Goal: Task Accomplishment & Management: Manage account settings

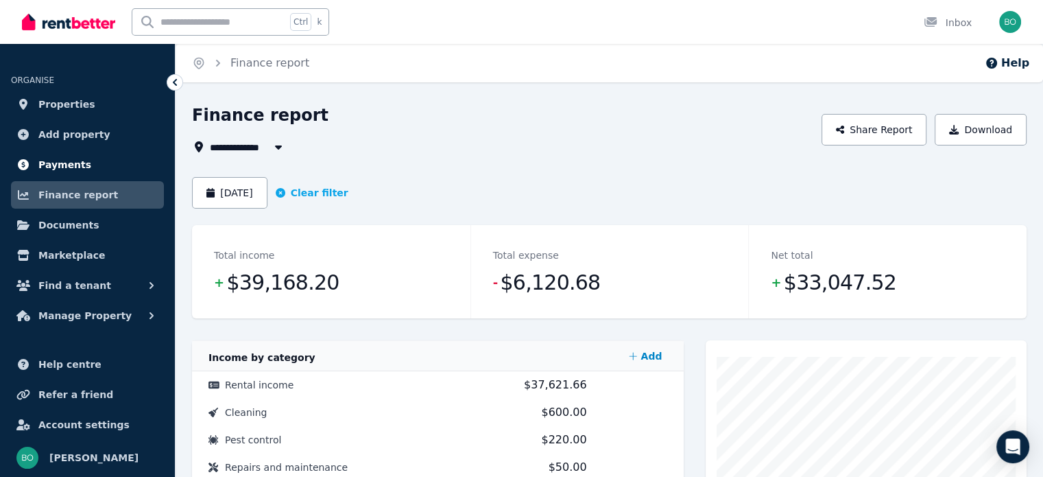
click at [79, 161] on span "Payments" at bounding box center [64, 164] width 53 height 16
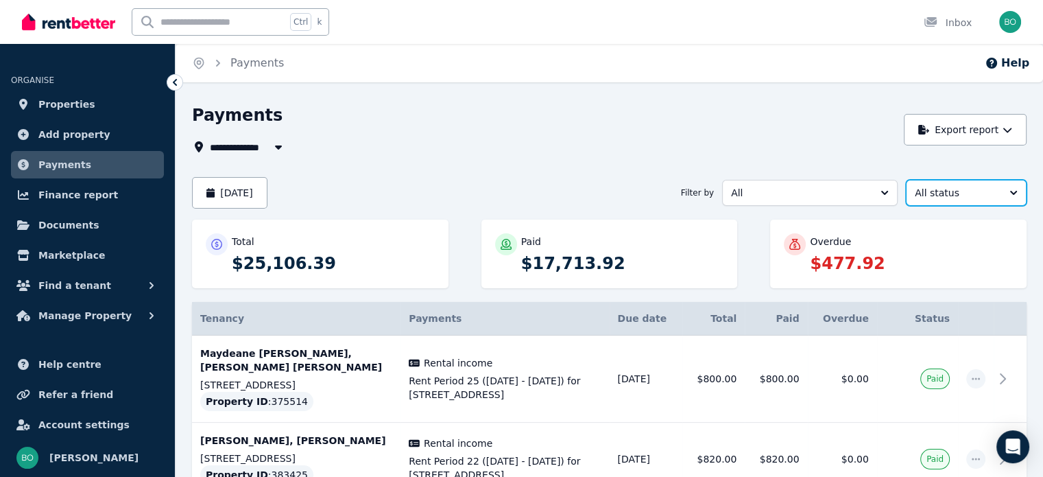
click at [986, 195] on span "All status" at bounding box center [957, 193] width 84 height 14
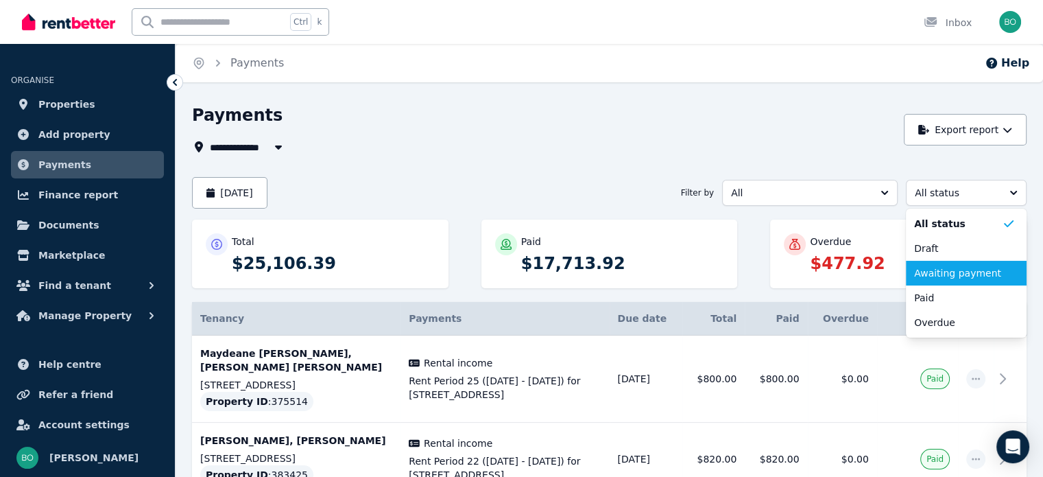
click at [965, 267] on span "Awaiting payment" at bounding box center [958, 273] width 88 height 14
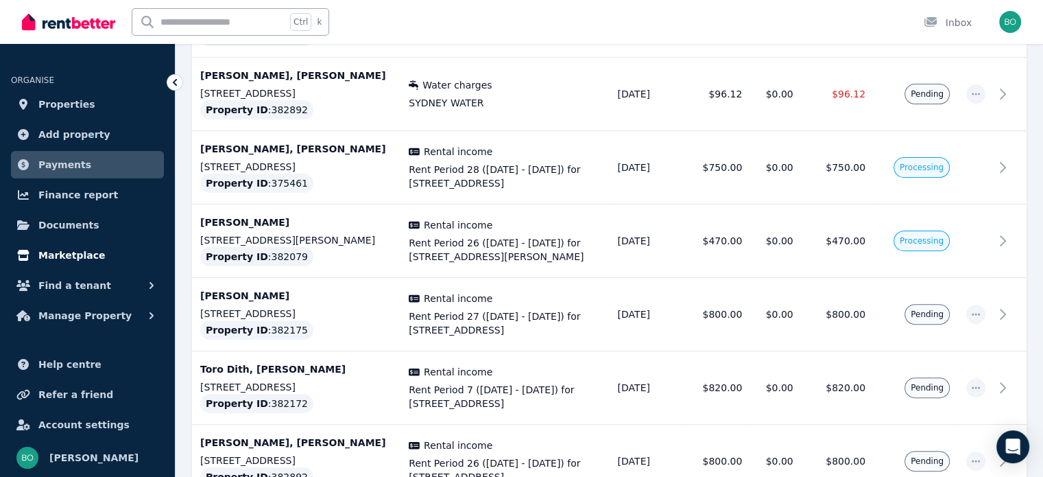
scroll to position [376, 0]
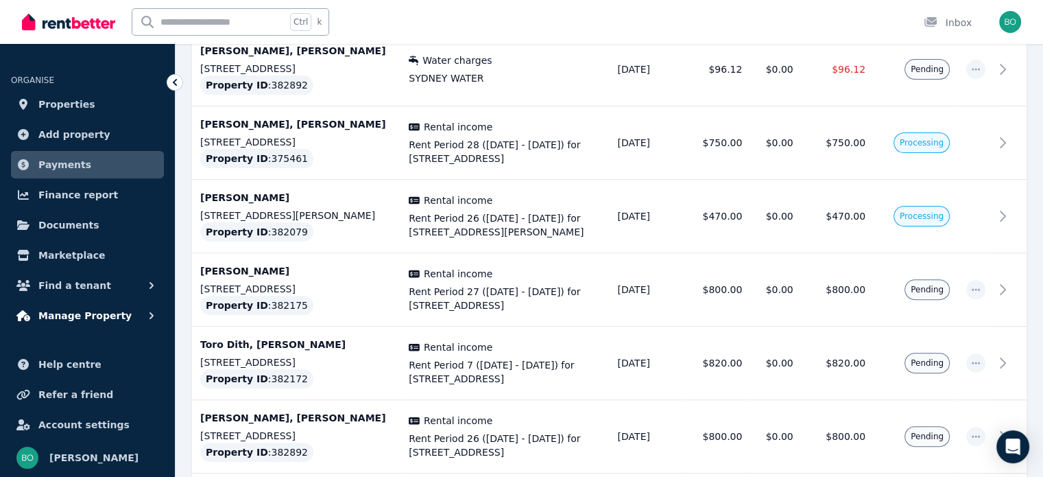
click at [80, 312] on span "Manage Property" at bounding box center [84, 315] width 93 height 16
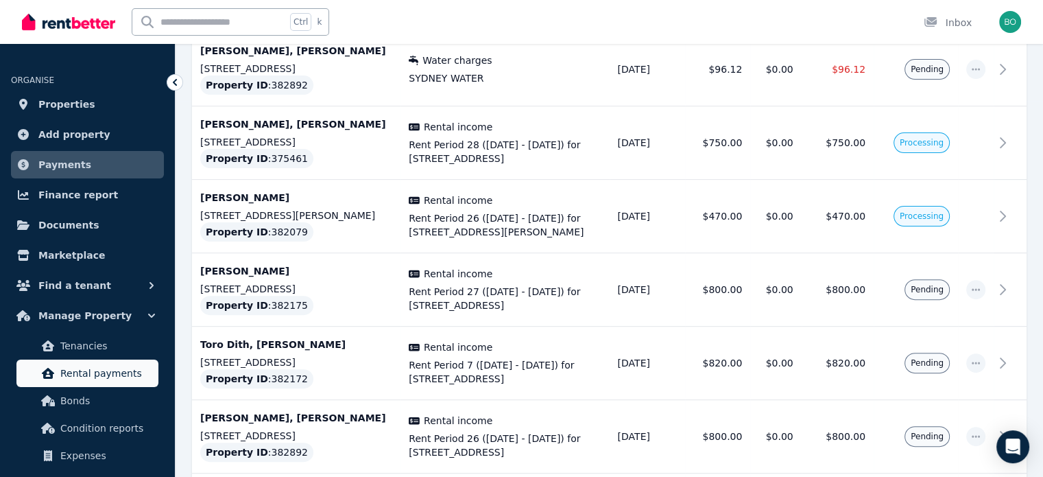
click at [85, 370] on span "Rental payments" at bounding box center [106, 373] width 93 height 16
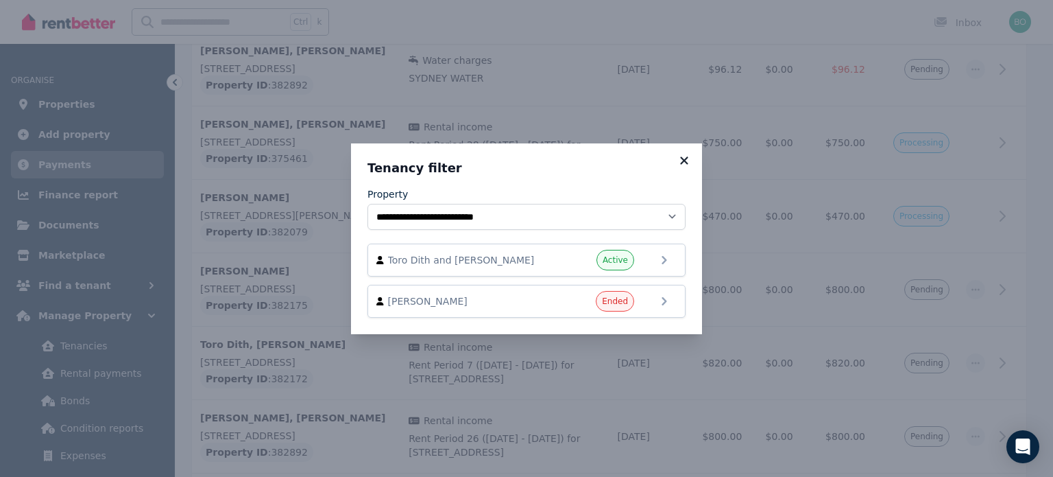
click at [688, 157] on icon at bounding box center [684, 160] width 14 height 12
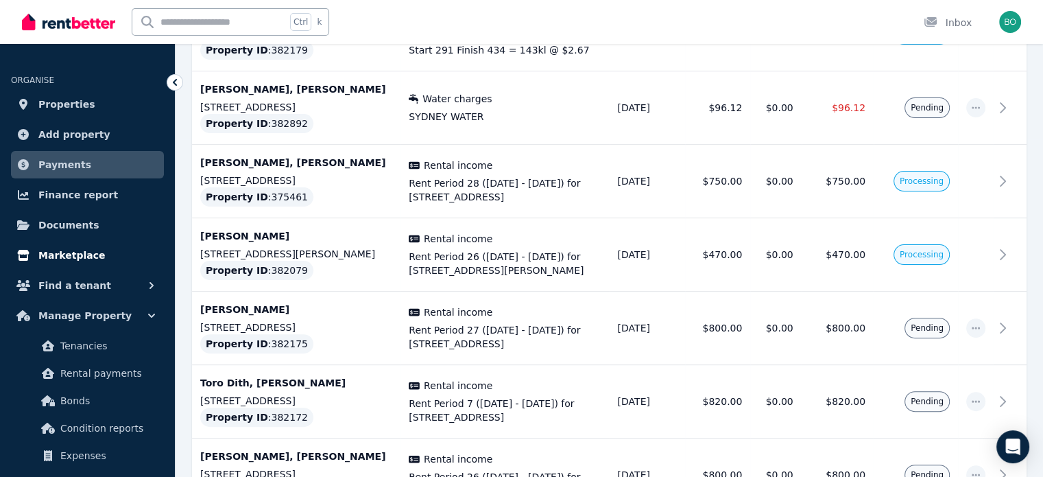
scroll to position [307, 0]
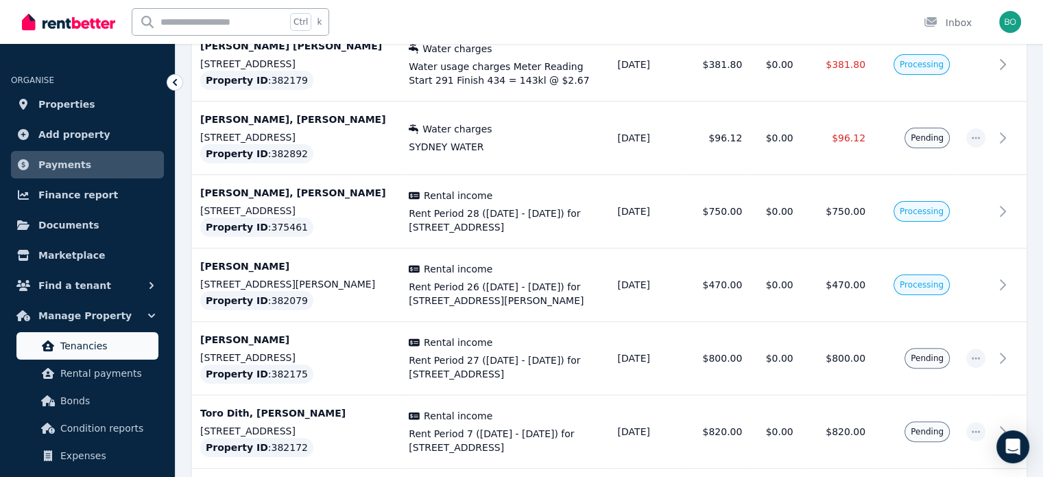
click at [80, 347] on span "Tenancies" at bounding box center [106, 345] width 93 height 16
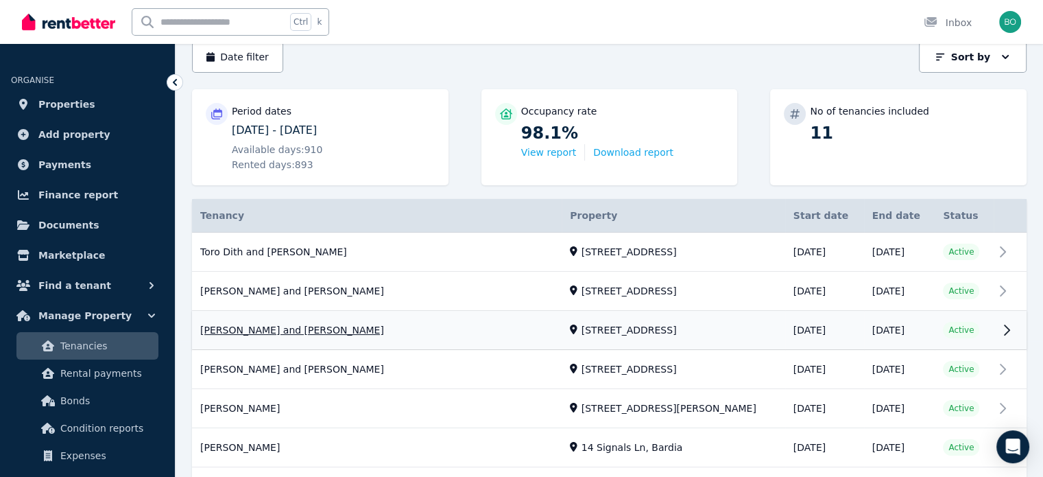
scroll to position [137, 0]
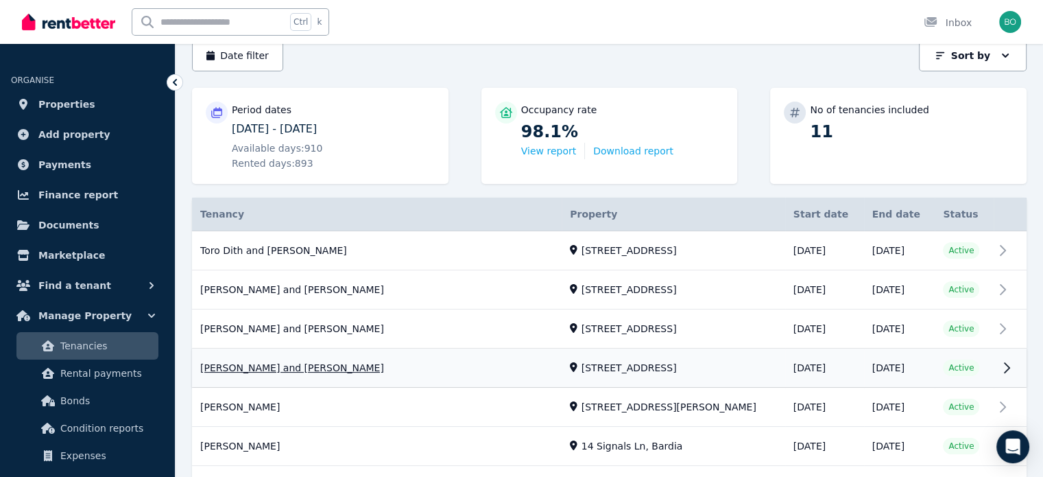
click at [307, 365] on link "View property details" at bounding box center [609, 368] width 834 height 38
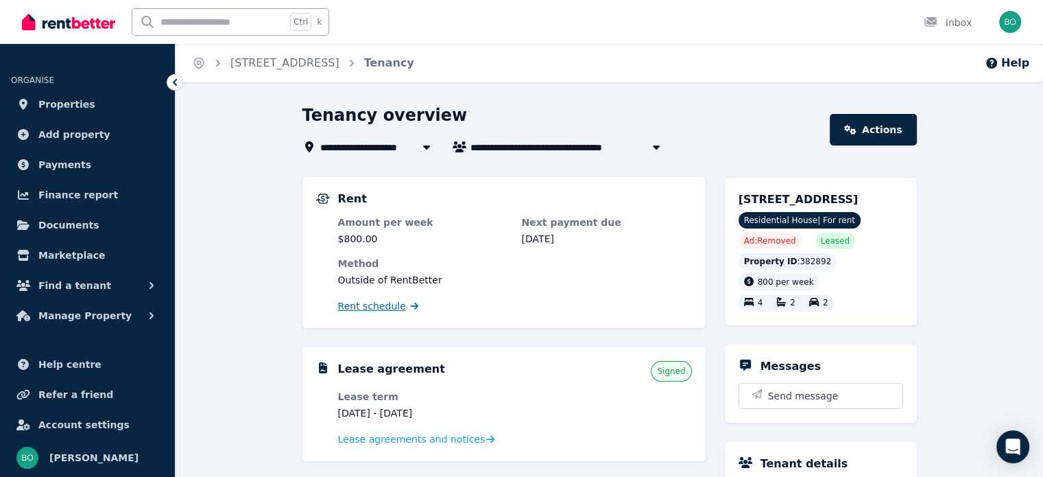
click at [377, 307] on span "Rent schedule" at bounding box center [372, 306] width 68 height 14
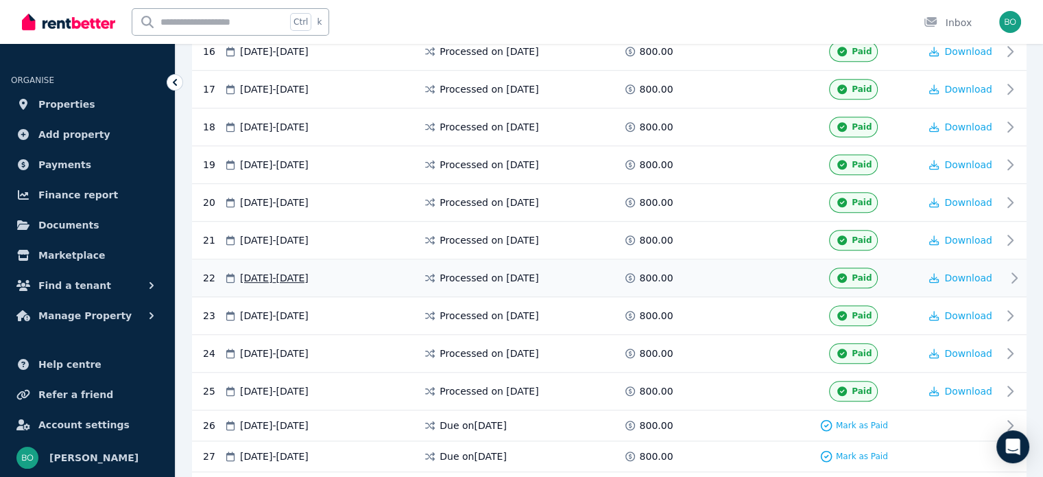
scroll to position [1097, 0]
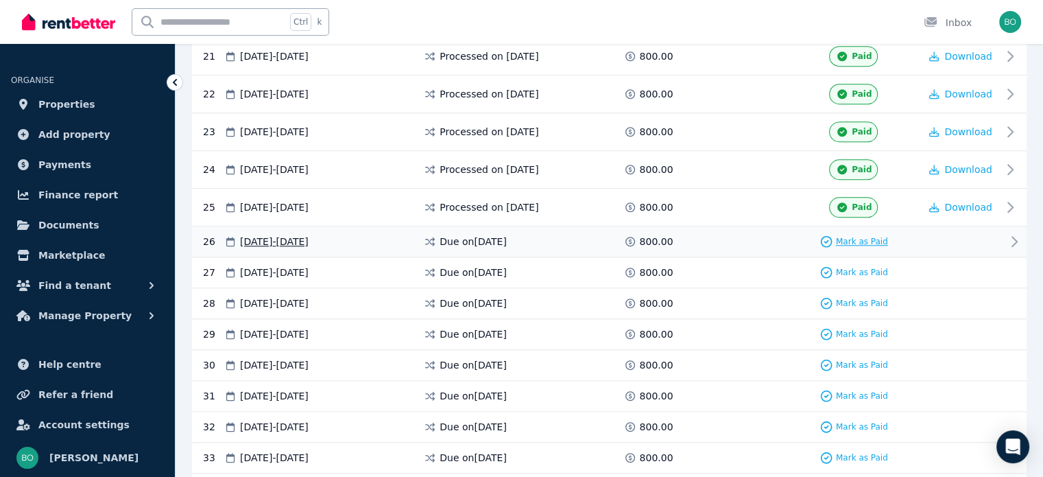
click at [864, 236] on span "Mark as Paid" at bounding box center [862, 241] width 52 height 11
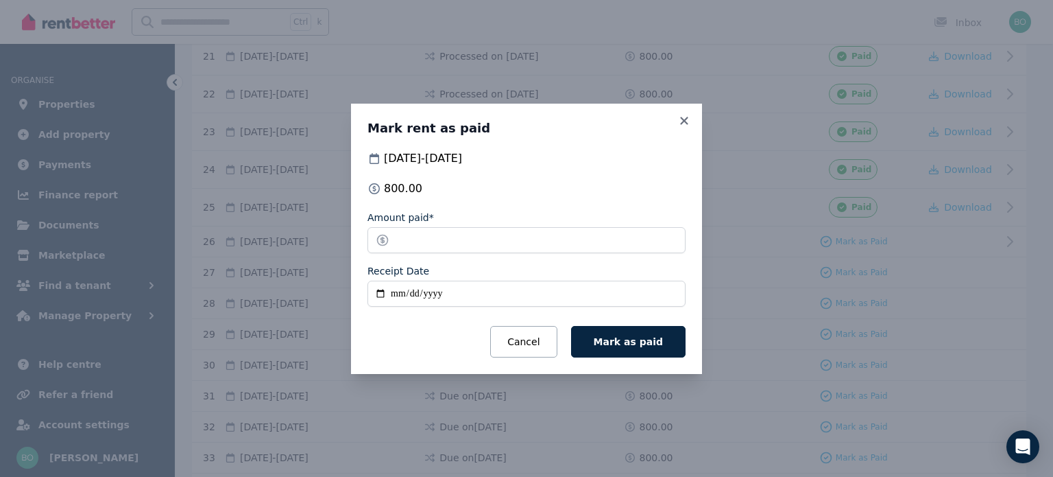
click at [381, 293] on input "Receipt Date" at bounding box center [527, 293] width 318 height 26
type input "**********"
click at [636, 339] on span "Mark as paid" at bounding box center [628, 341] width 69 height 11
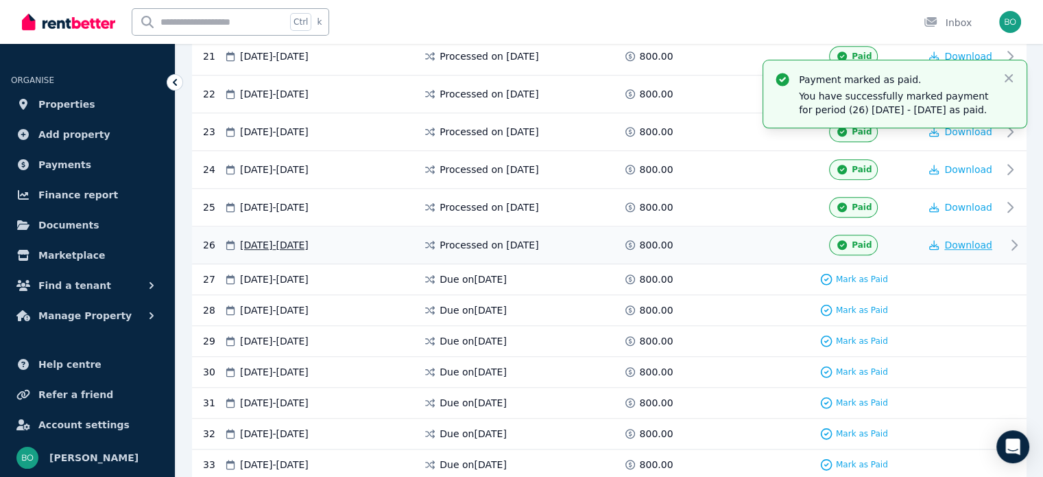
click at [957, 239] on span "Download" at bounding box center [968, 244] width 48 height 11
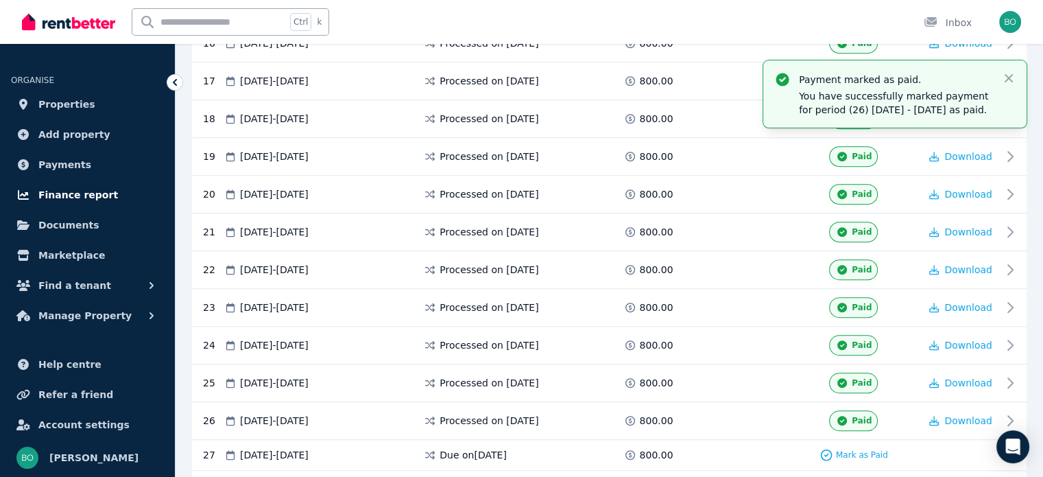
scroll to position [823, 0]
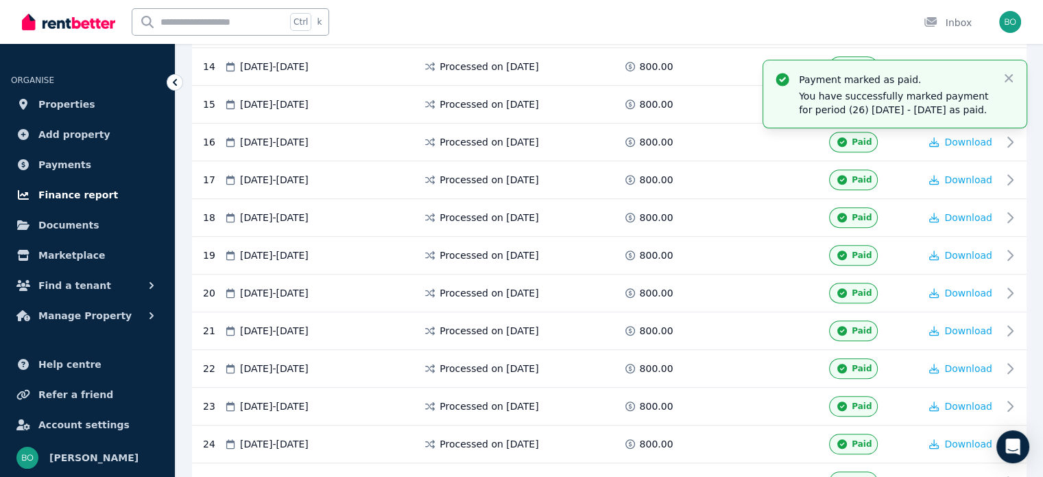
click at [88, 194] on span "Finance report" at bounding box center [78, 195] width 80 height 16
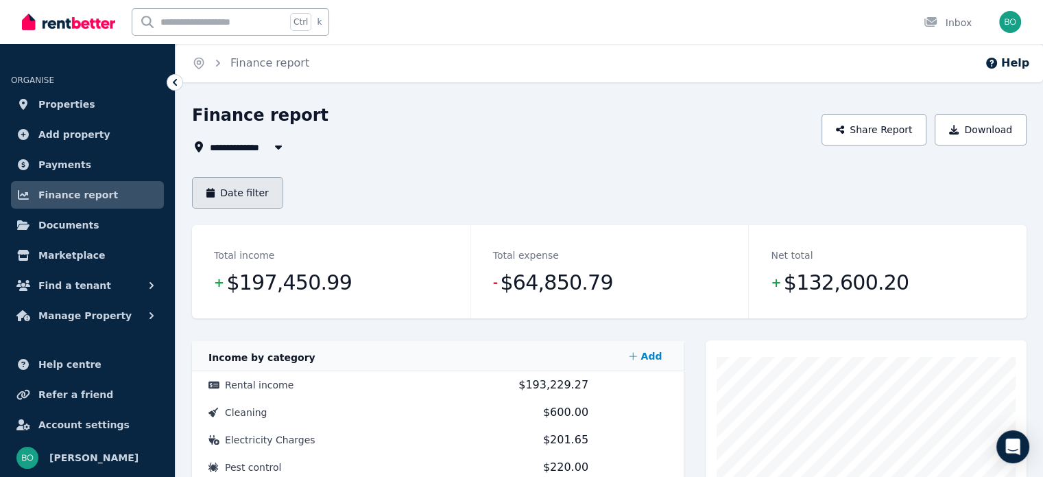
click at [261, 186] on button "Date filter" at bounding box center [237, 193] width 91 height 32
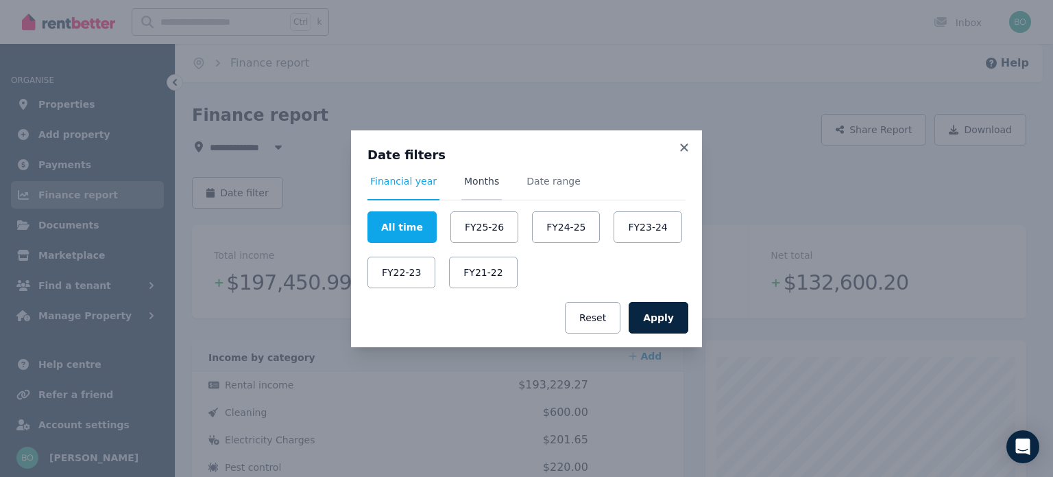
click at [474, 175] on span "Months" at bounding box center [481, 181] width 35 height 14
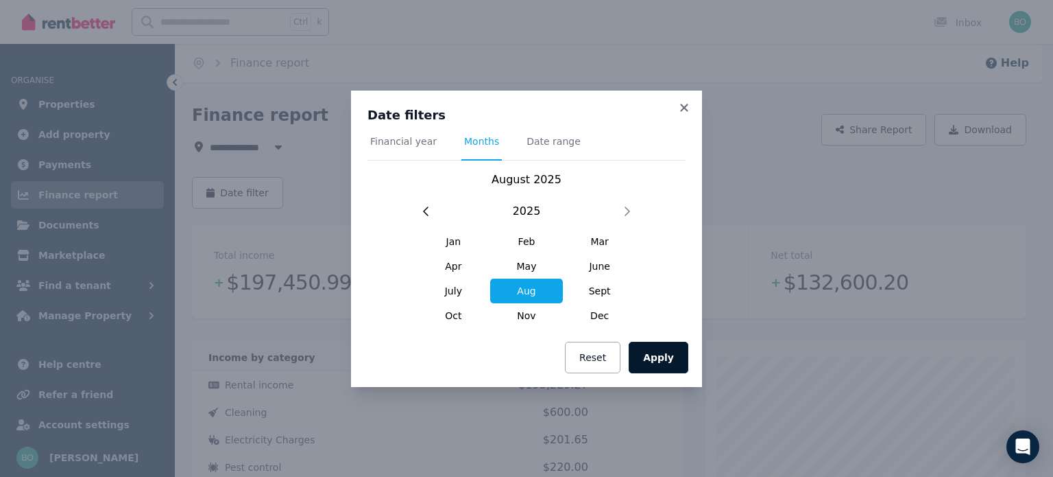
click at [660, 358] on button "Apply" at bounding box center [659, 357] width 60 height 32
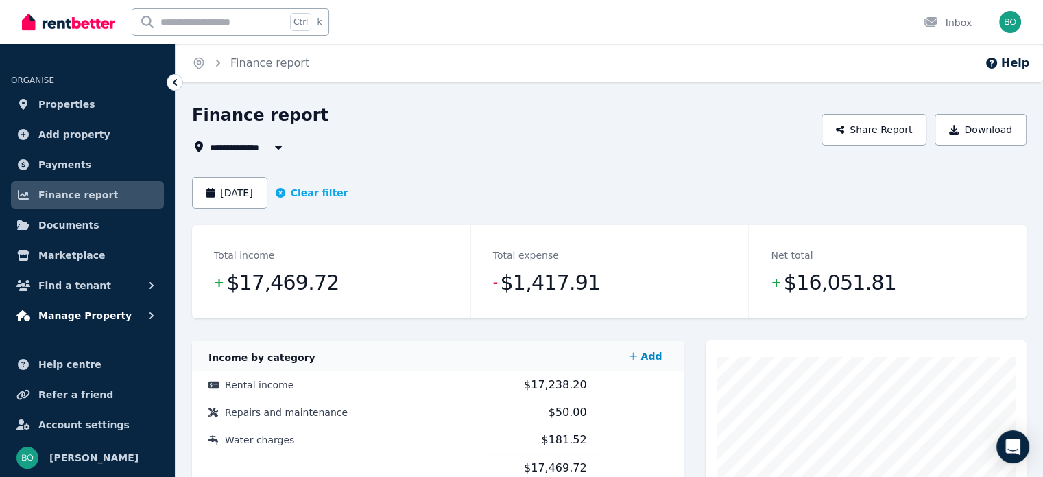
click at [87, 315] on span "Manage Property" at bounding box center [84, 315] width 93 height 16
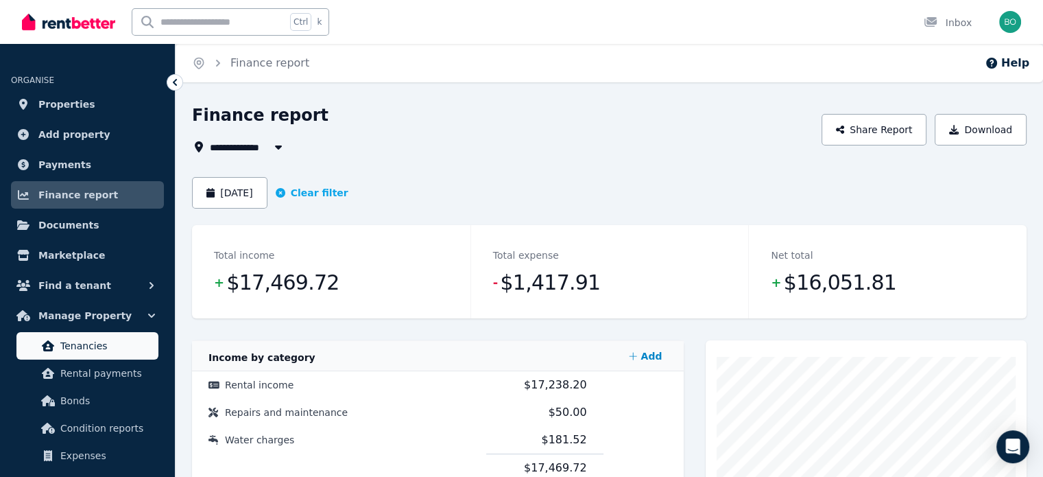
click at [71, 347] on span "Tenancies" at bounding box center [106, 345] width 93 height 16
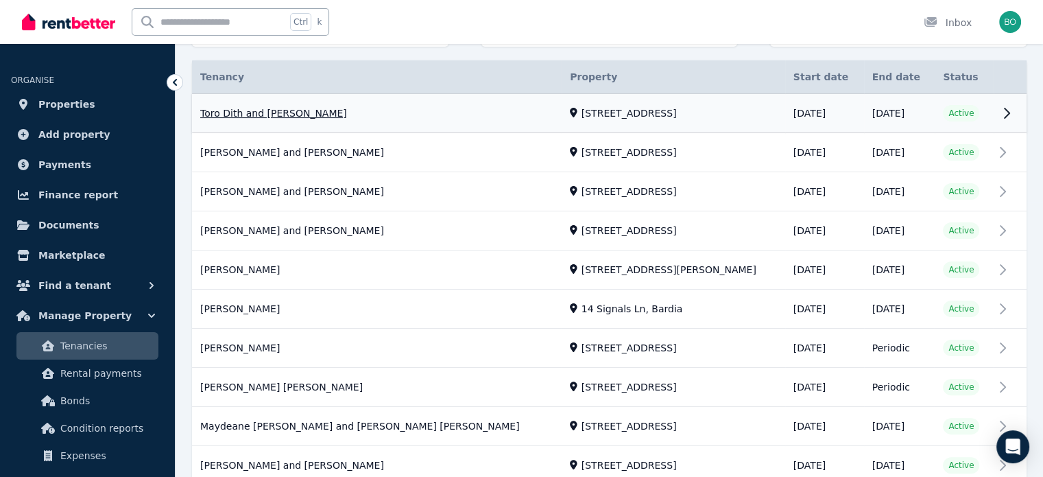
scroll to position [343, 0]
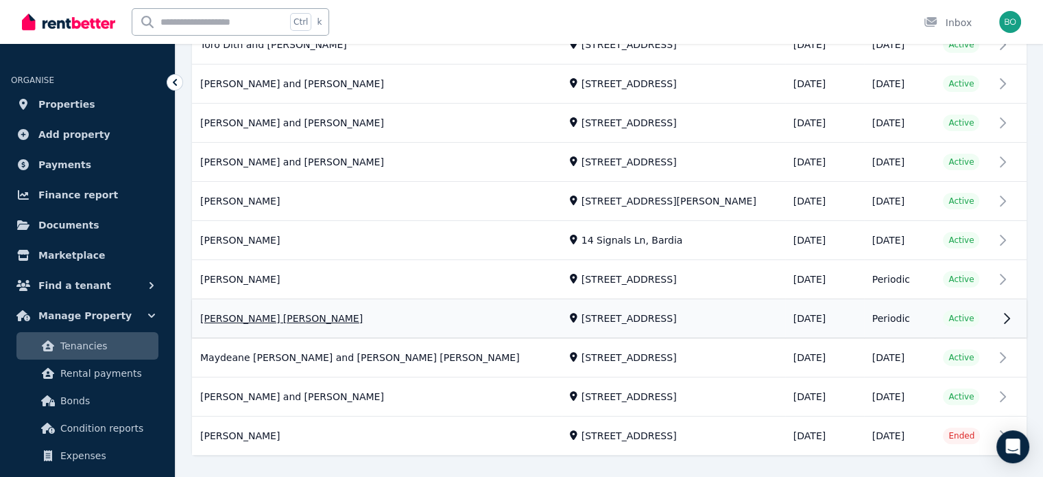
click at [234, 319] on link "View property details" at bounding box center [609, 319] width 834 height 38
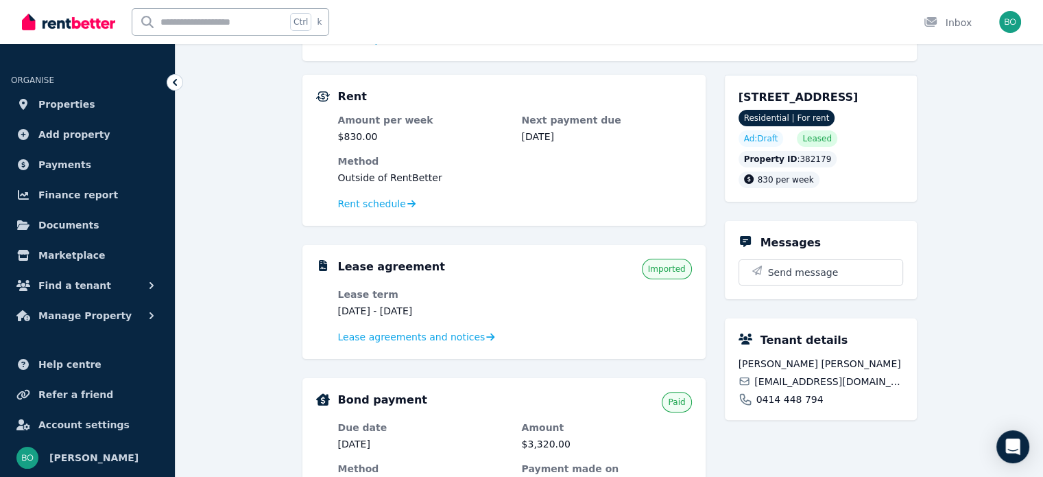
scroll to position [274, 0]
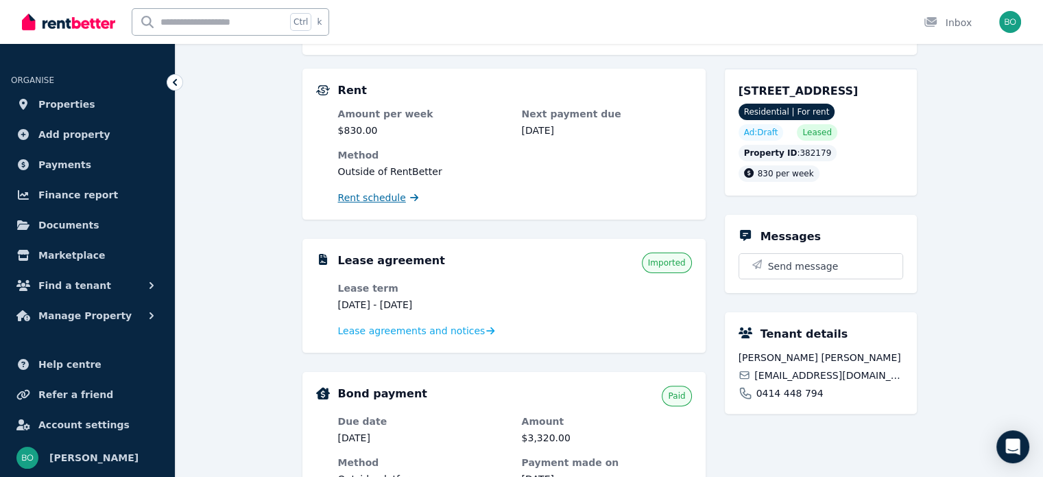
click at [381, 200] on span "Rent schedule" at bounding box center [372, 198] width 68 height 14
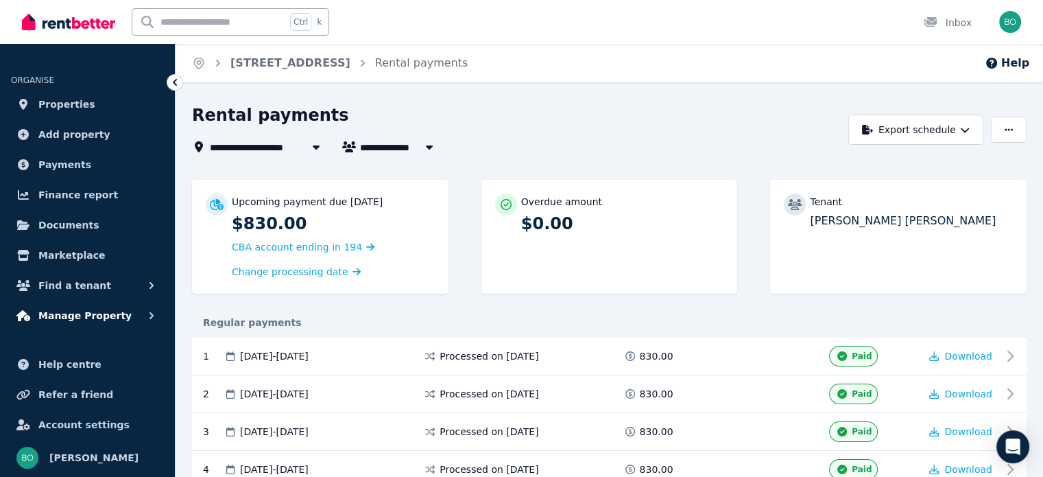
click at [71, 314] on span "Manage Property" at bounding box center [84, 315] width 93 height 16
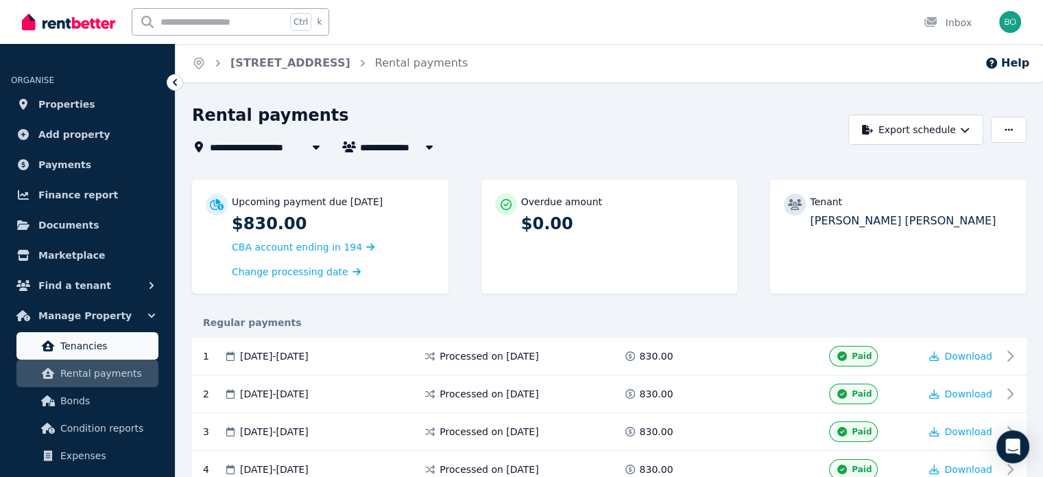
click at [93, 348] on span "Tenancies" at bounding box center [106, 345] width 93 height 16
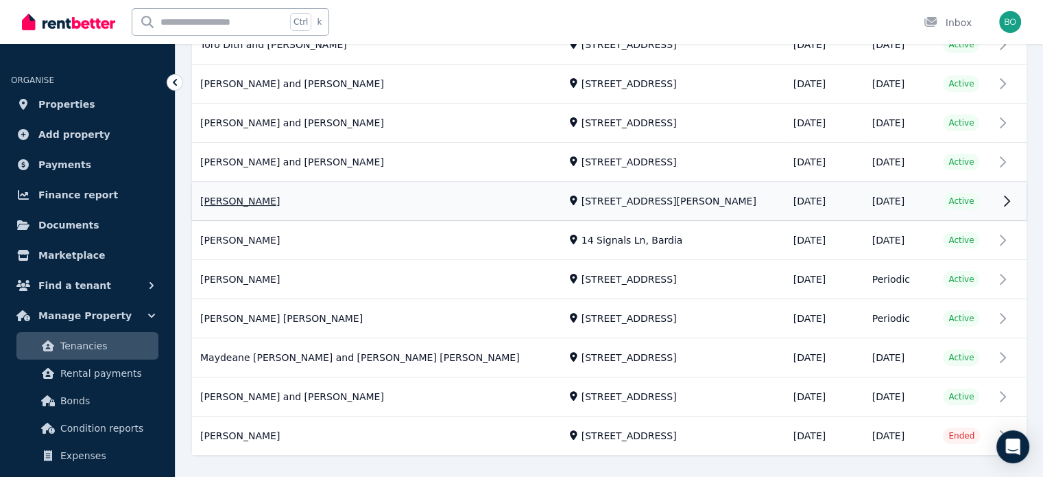
scroll to position [368, 0]
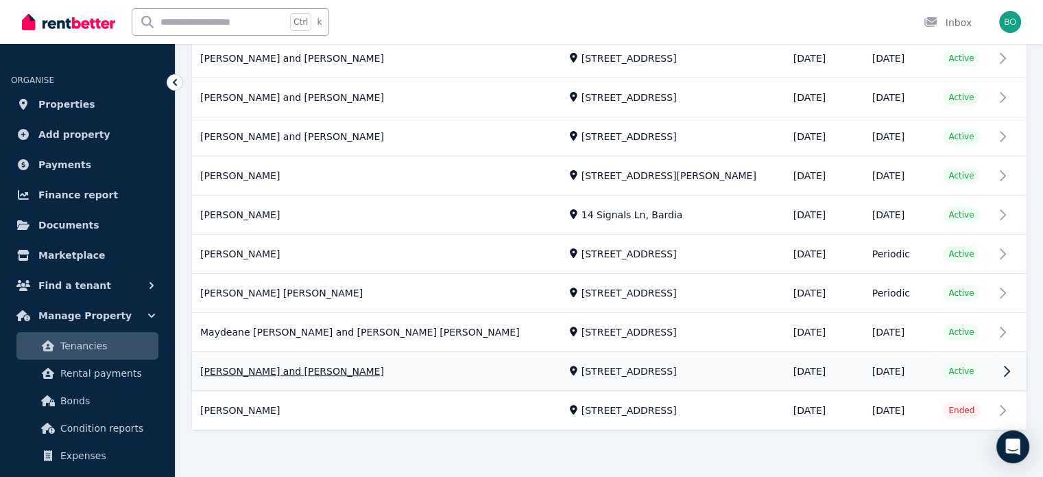
click at [283, 371] on link "View property details" at bounding box center [609, 371] width 834 height 38
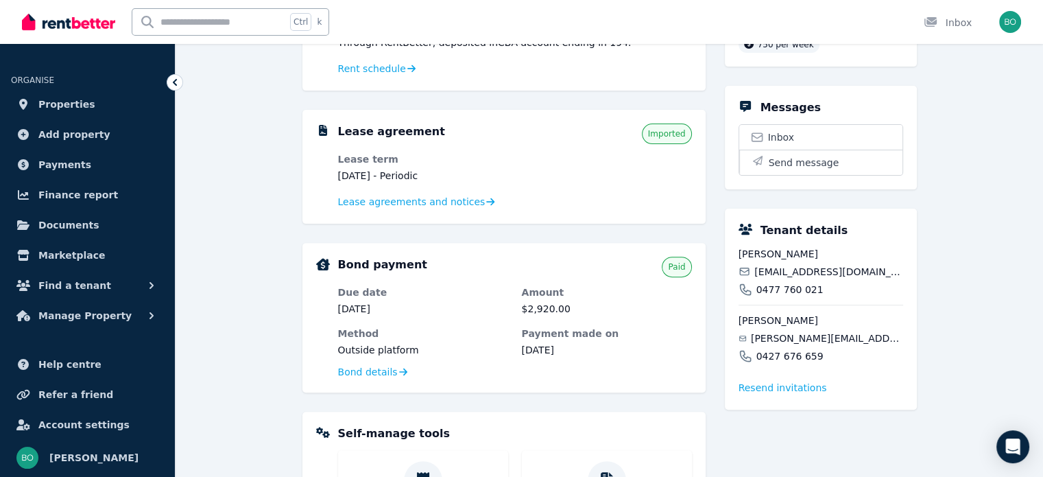
scroll to position [357, 0]
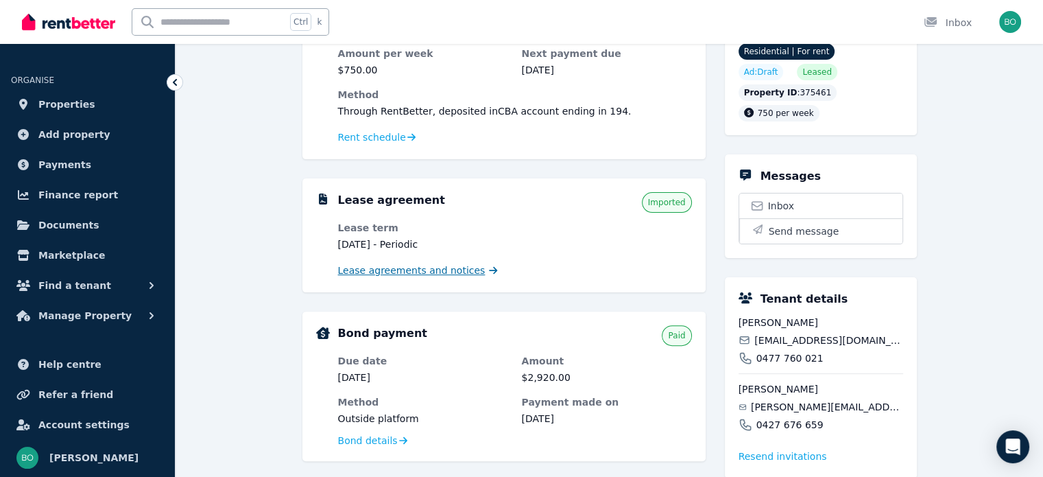
click at [418, 266] on span "Lease agreements and notices" at bounding box center [411, 270] width 147 height 14
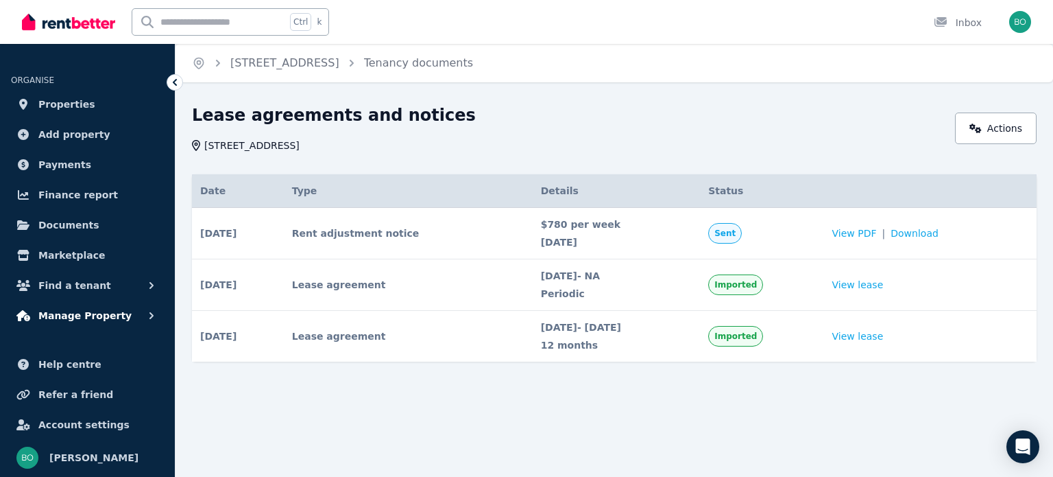
click at [84, 315] on span "Manage Property" at bounding box center [84, 315] width 93 height 16
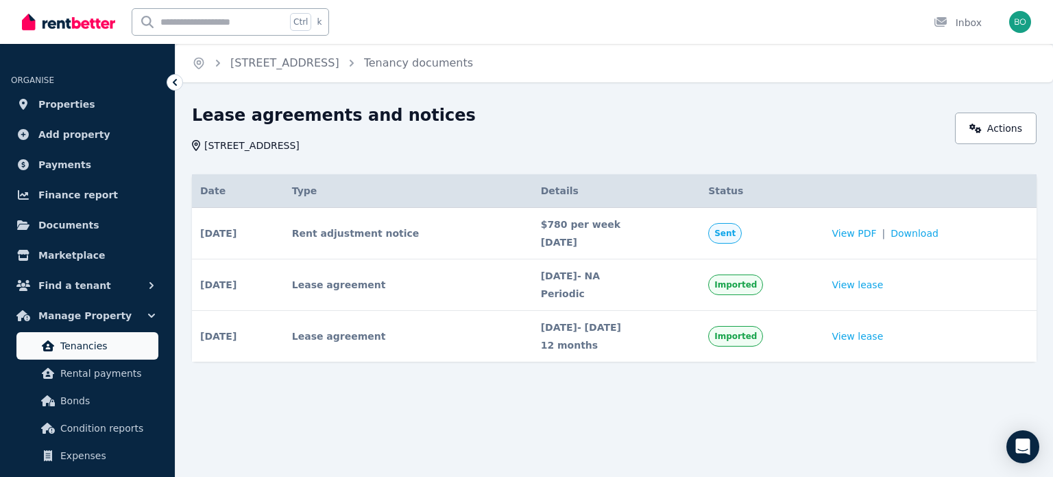
click at [84, 345] on span "Tenancies" at bounding box center [106, 345] width 93 height 16
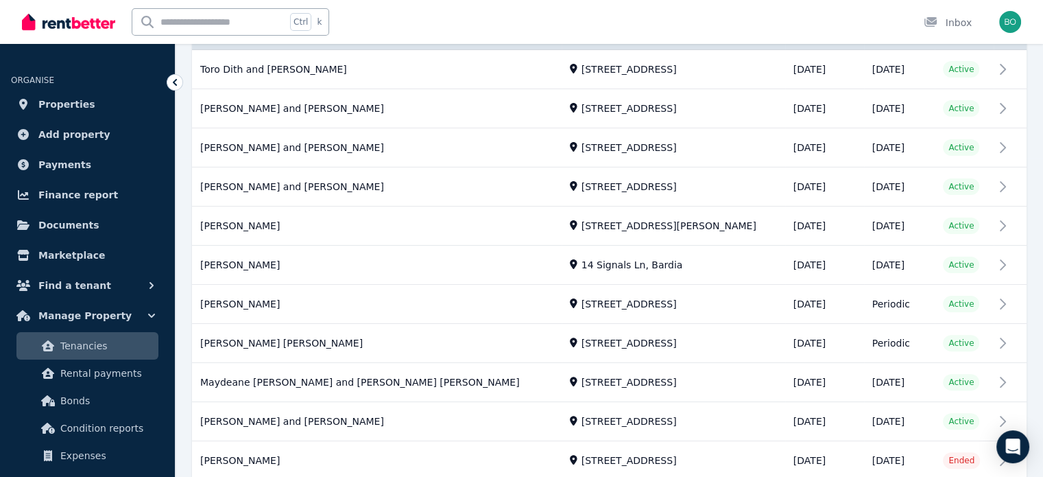
scroll to position [368, 0]
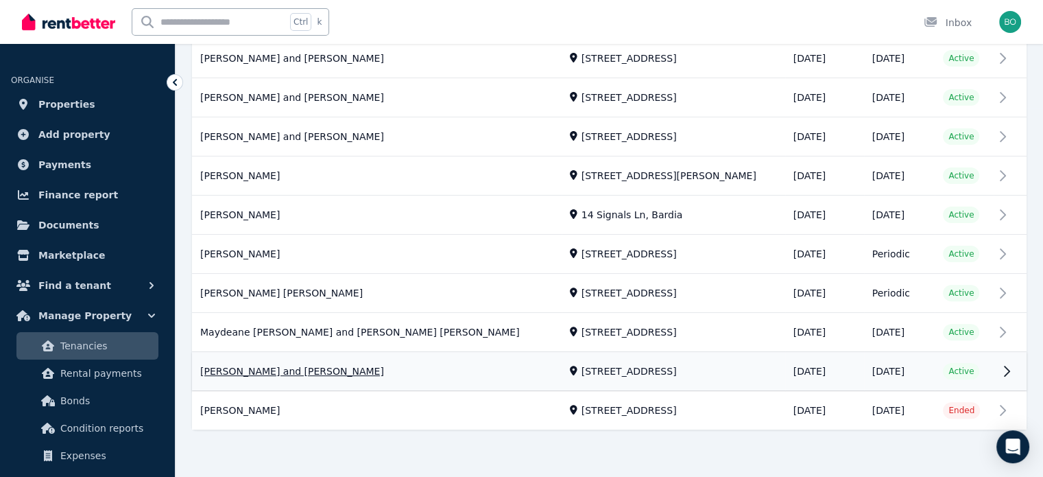
click at [309, 368] on link "View property details" at bounding box center [609, 371] width 834 height 38
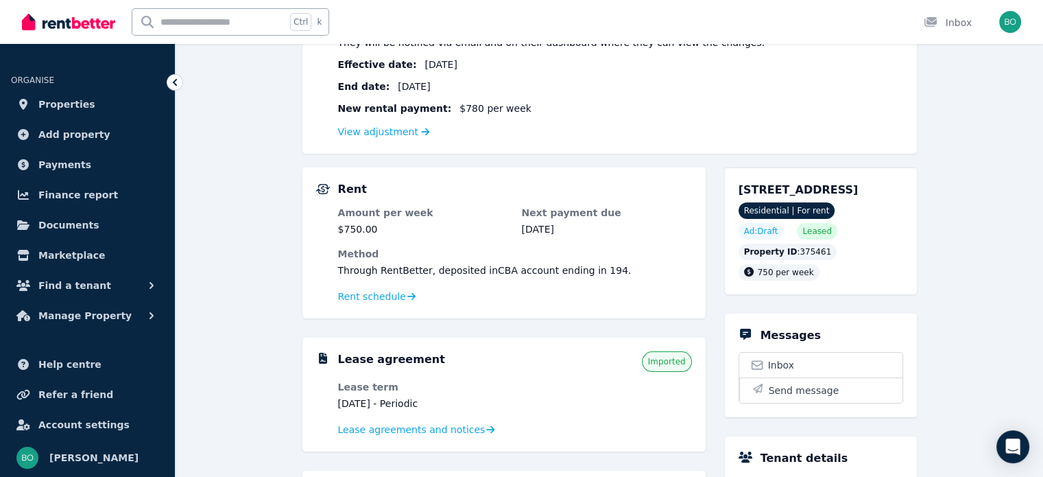
scroll to position [206, 0]
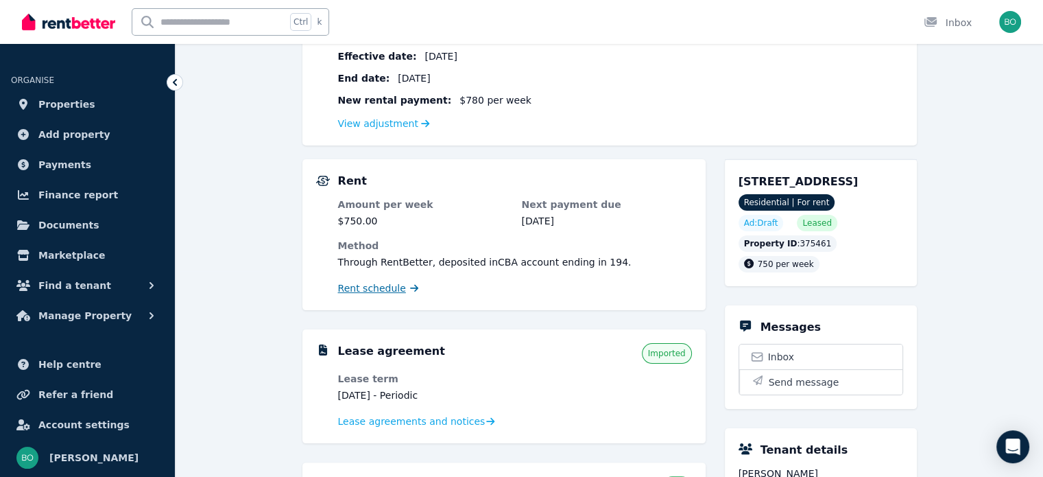
click at [387, 285] on span "Rent schedule" at bounding box center [372, 288] width 68 height 14
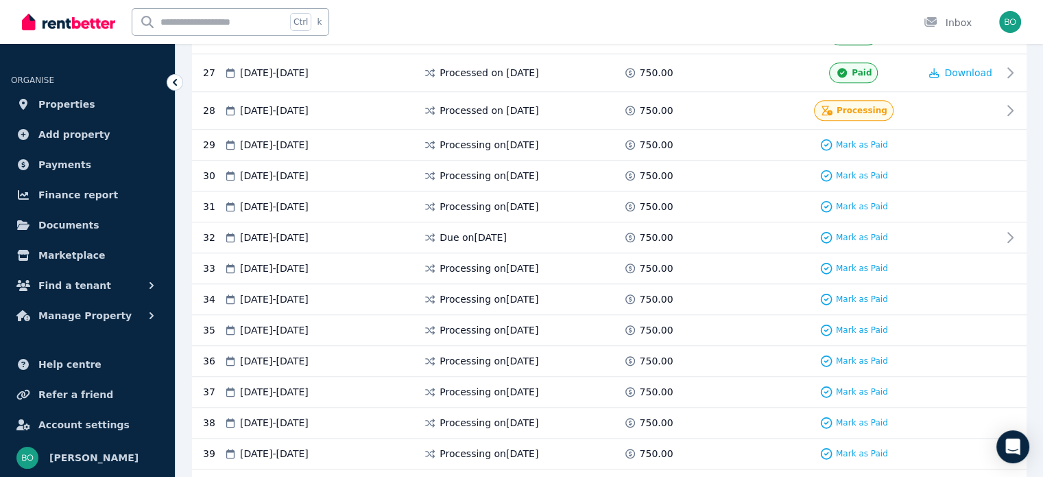
scroll to position [1264, 0]
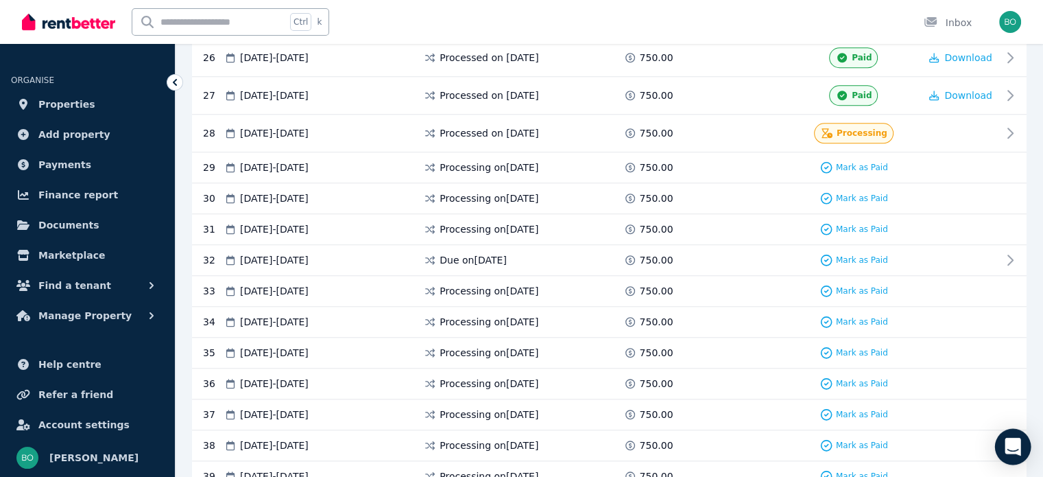
click at [1016, 450] on icon "Open Intercom Messenger" at bounding box center [1013, 446] width 18 height 18
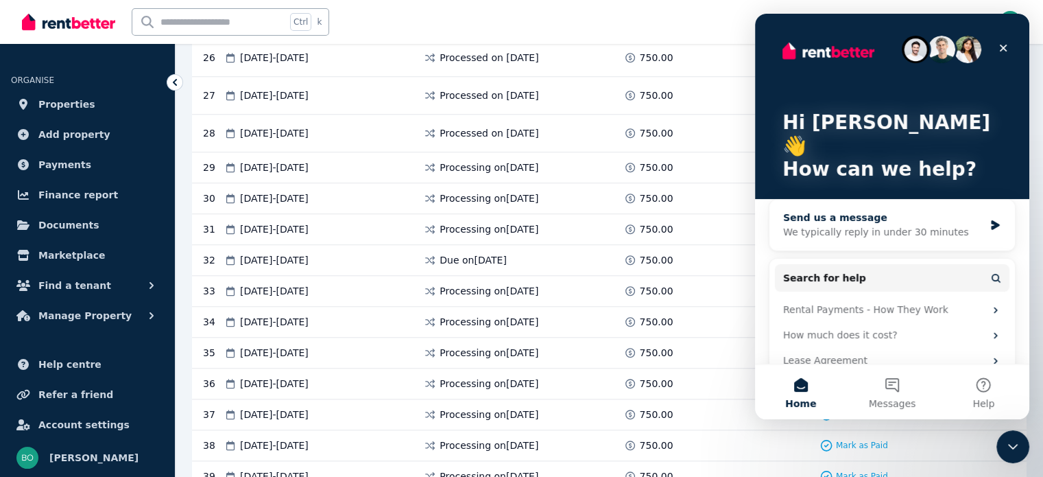
scroll to position [24, 0]
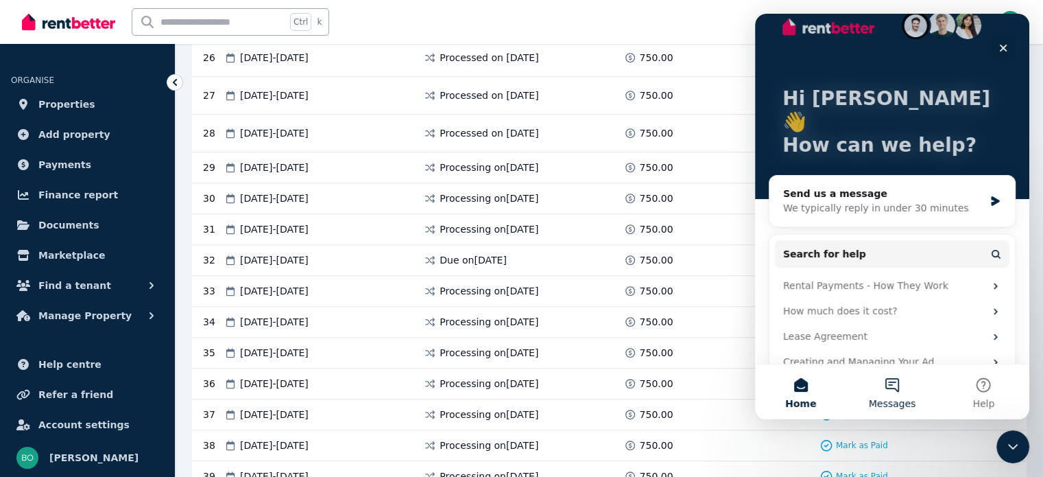
click at [889, 394] on button "Messages" at bounding box center [891, 391] width 91 height 55
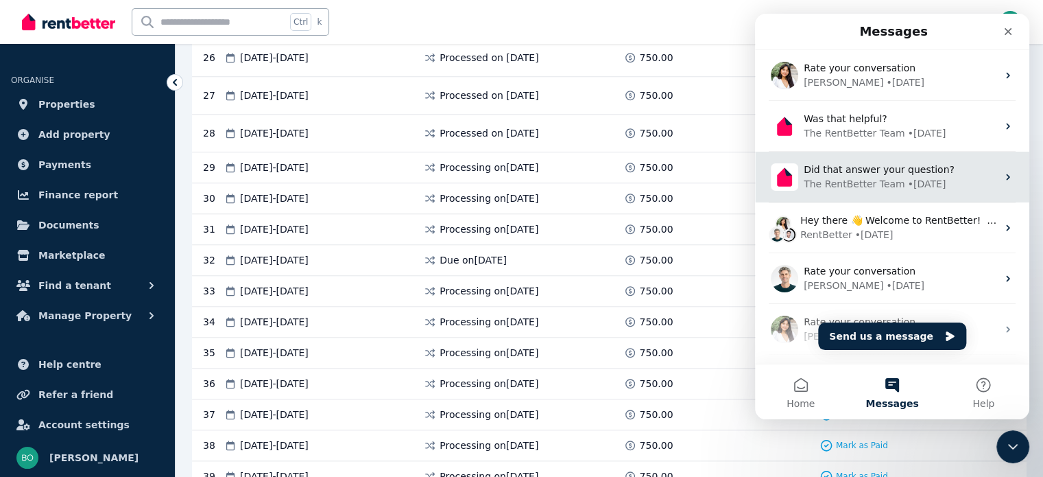
click at [916, 178] on div "• 6w ago" at bounding box center [927, 184] width 38 height 14
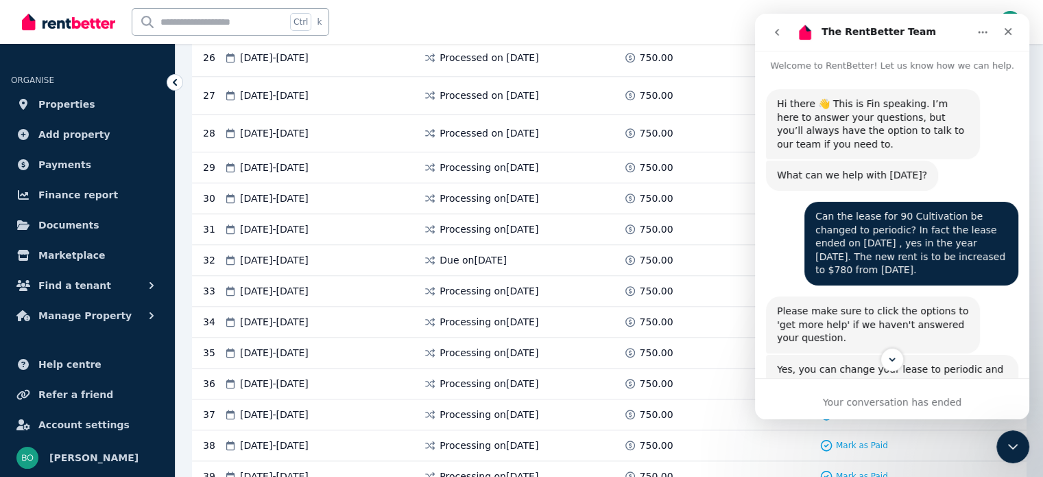
scroll to position [0, 0]
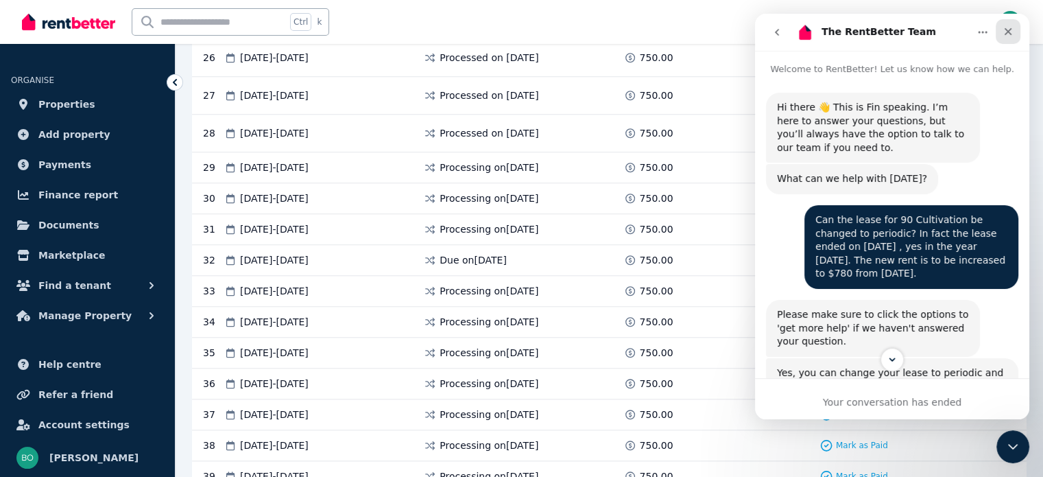
click at [1008, 31] on icon "Close" at bounding box center [1009, 32] width 8 height 8
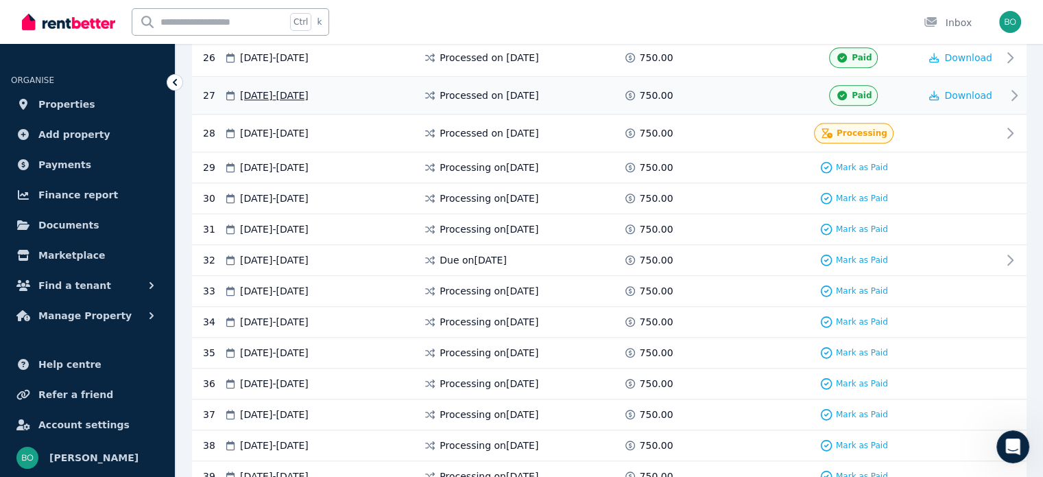
scroll to position [771, 0]
click at [1007, 450] on icon "Open Intercom Messenger" at bounding box center [1013, 446] width 23 height 23
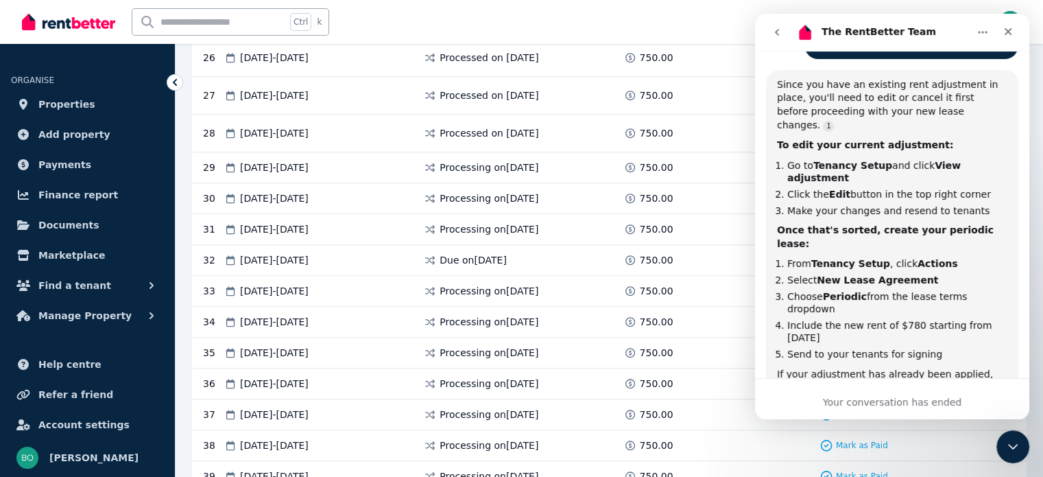
click at [778, 34] on icon "go back" at bounding box center [777, 32] width 4 height 7
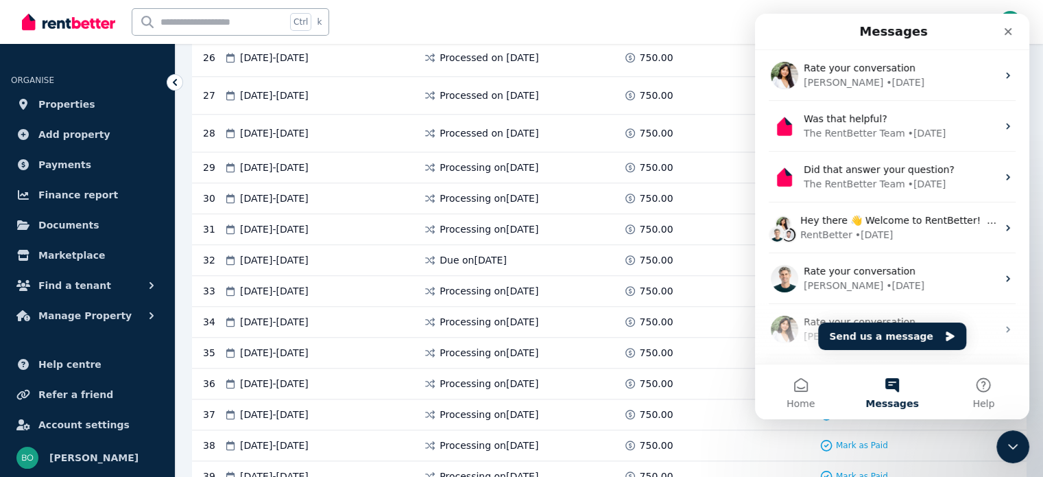
scroll to position [0, 0]
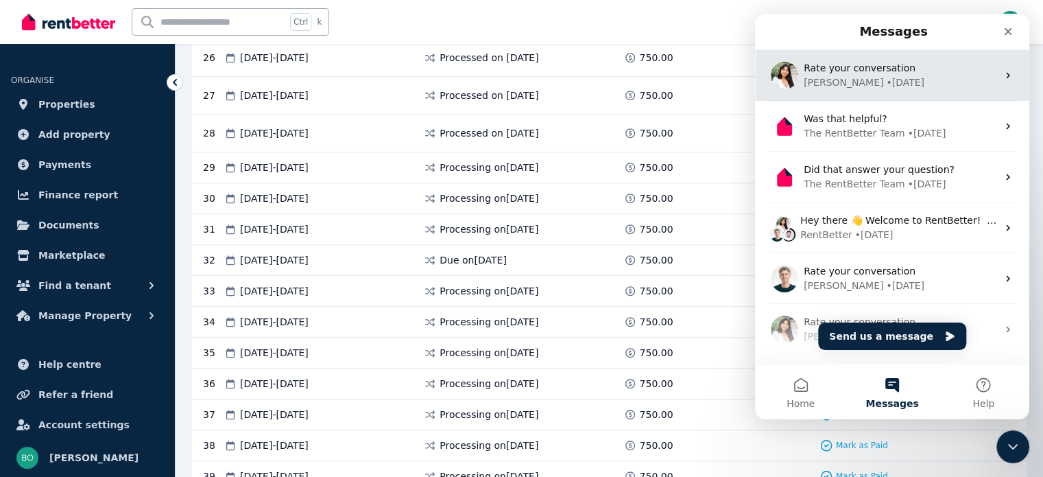
click at [876, 71] on span "Rate your conversation" at bounding box center [860, 67] width 112 height 11
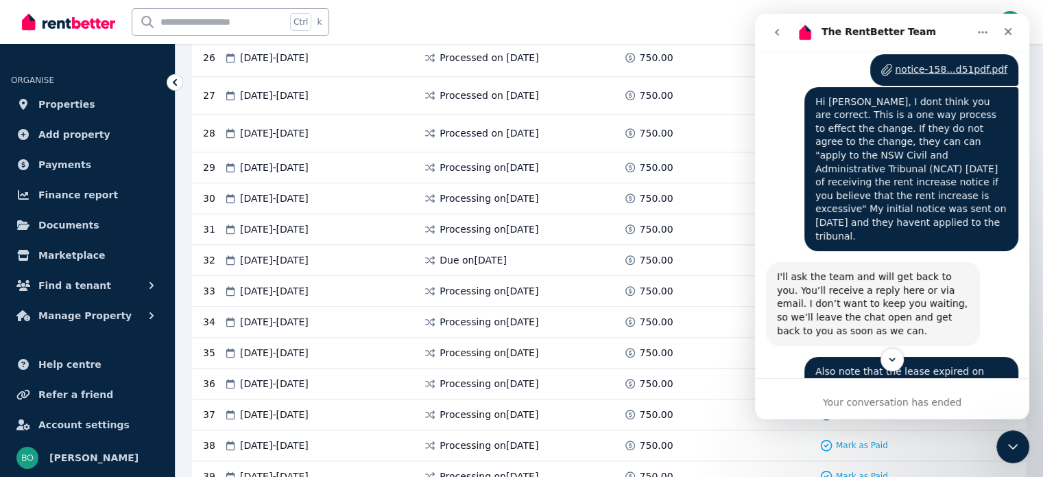
scroll to position [1440, 0]
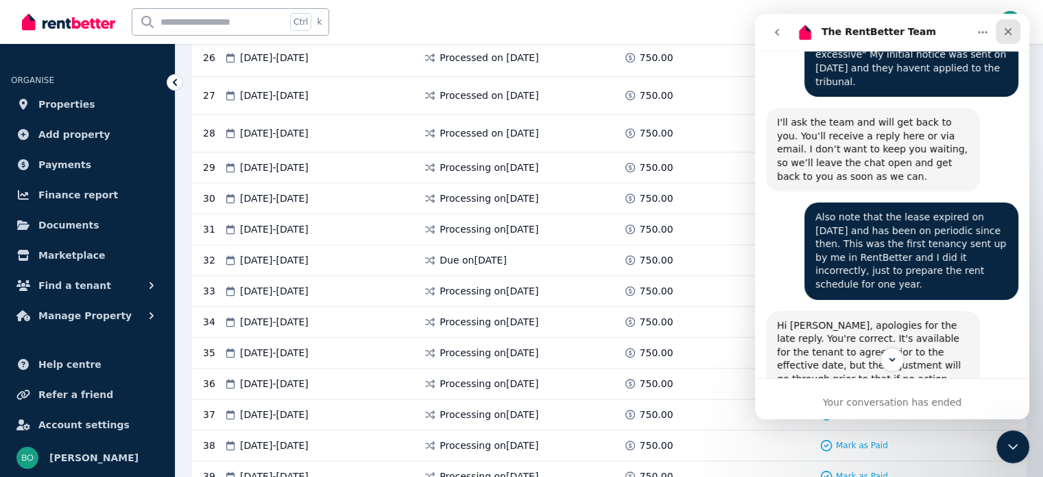
click at [1010, 33] on icon "Close" at bounding box center [1009, 32] width 8 height 8
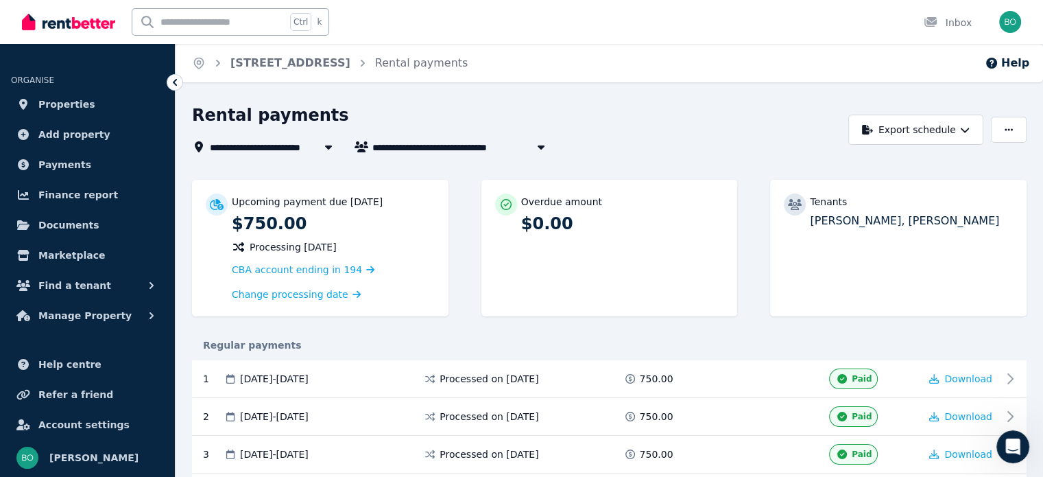
scroll to position [0, 0]
click at [80, 161] on link "Payments" at bounding box center [87, 164] width 153 height 27
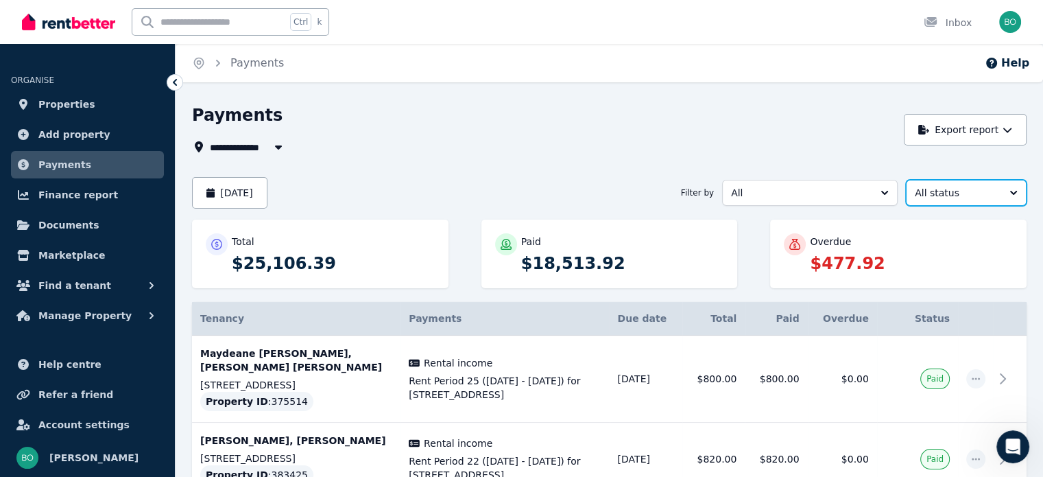
click at [987, 191] on span "All status" at bounding box center [957, 193] width 84 height 14
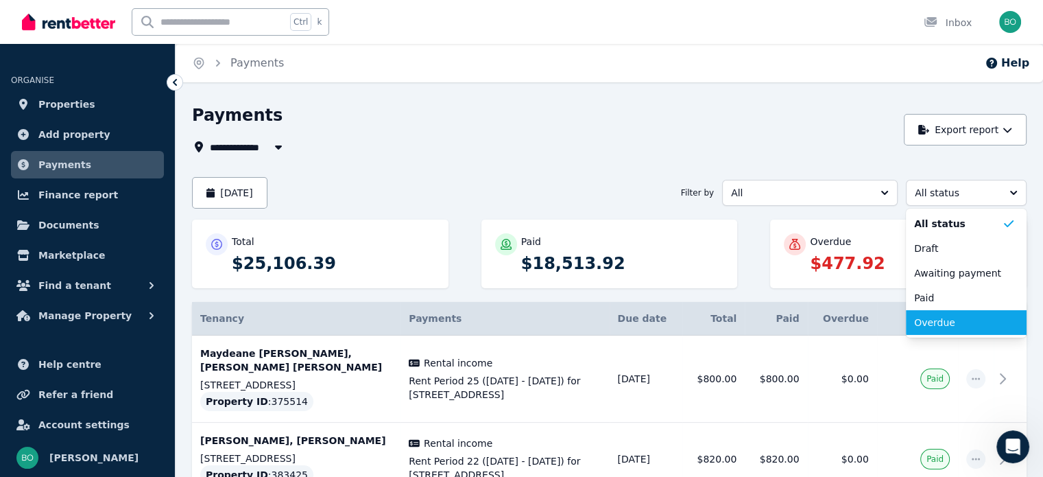
click at [942, 324] on span "Overdue" at bounding box center [958, 322] width 88 height 14
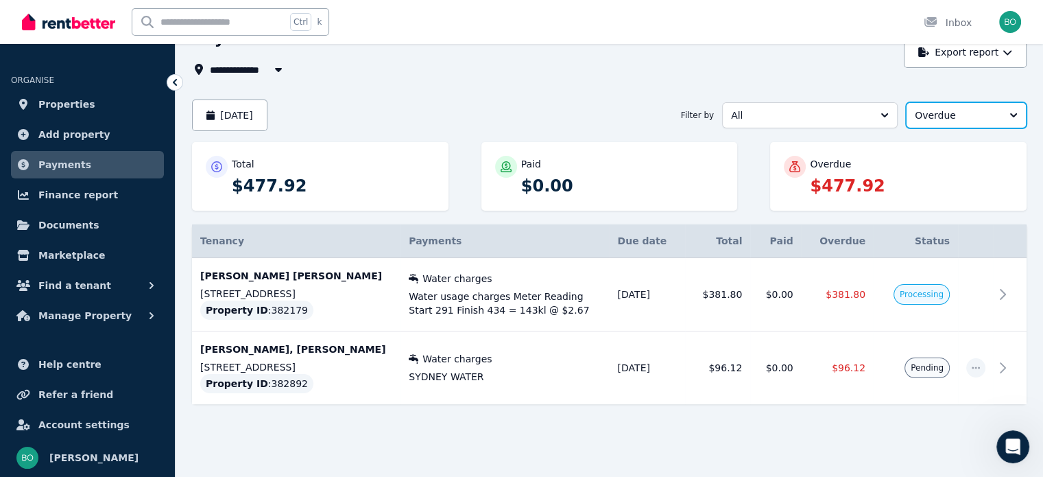
scroll to position [78, 0]
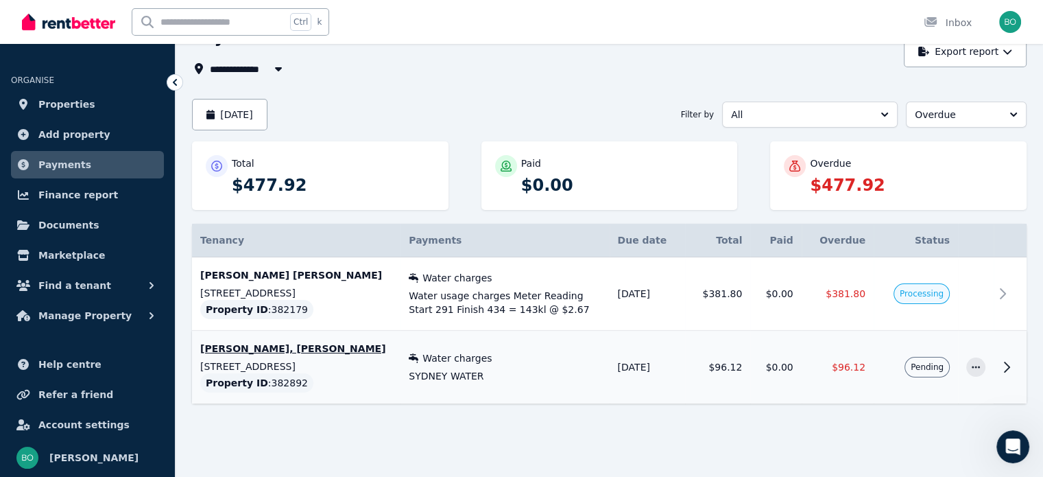
click at [1009, 367] on icon at bounding box center [1006, 367] width 16 height 16
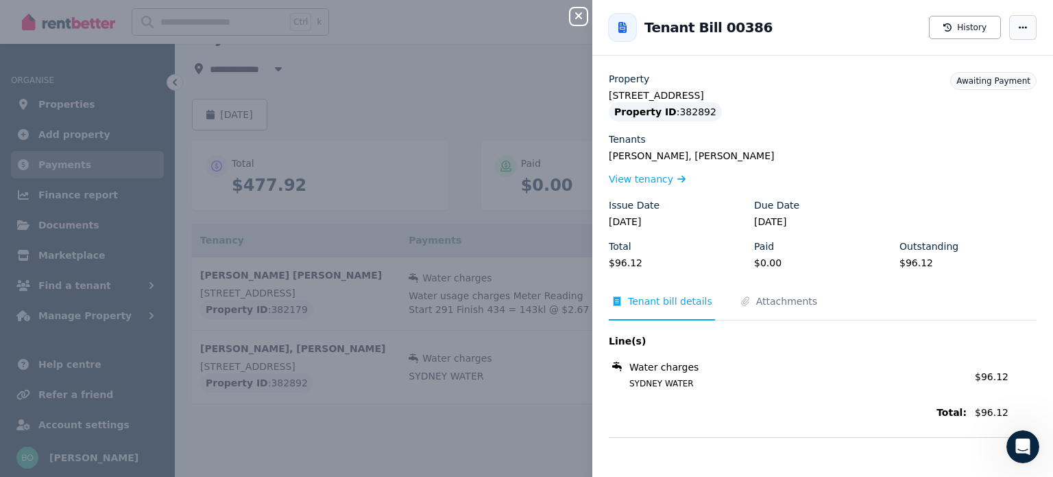
click at [1020, 26] on span "button" at bounding box center [1022, 27] width 27 height 25
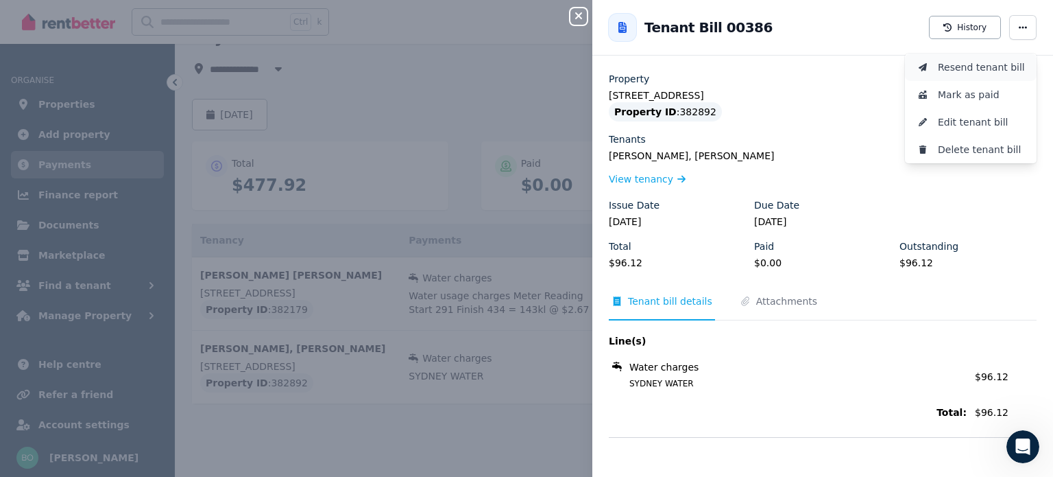
click at [986, 65] on span "Resend tenant bill" at bounding box center [982, 67] width 88 height 16
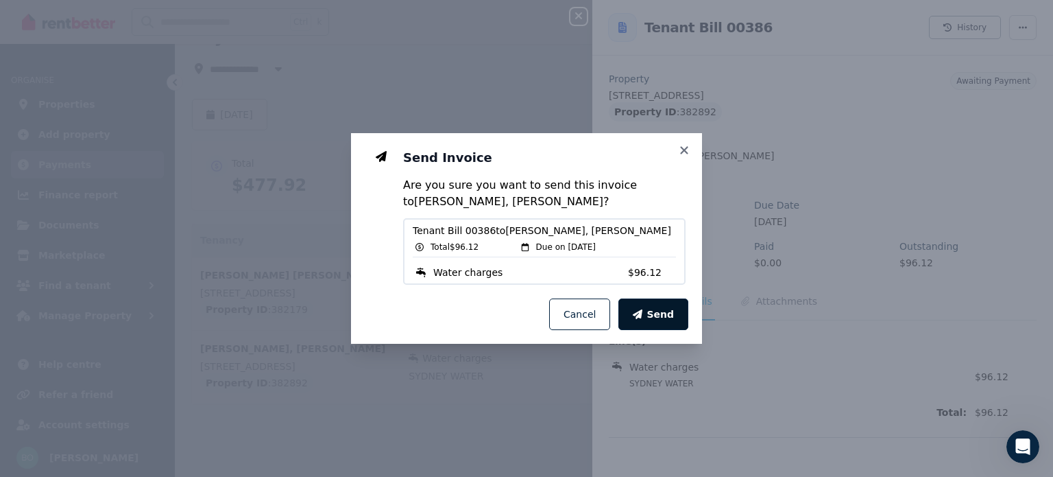
click at [657, 312] on span "Send" at bounding box center [660, 314] width 27 height 14
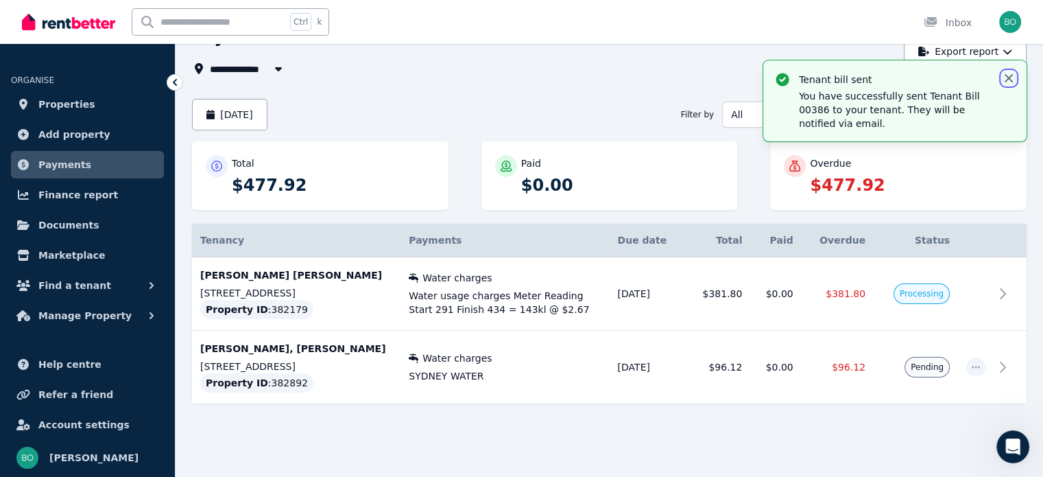
click at [1011, 73] on icon "button" at bounding box center [1009, 78] width 14 height 14
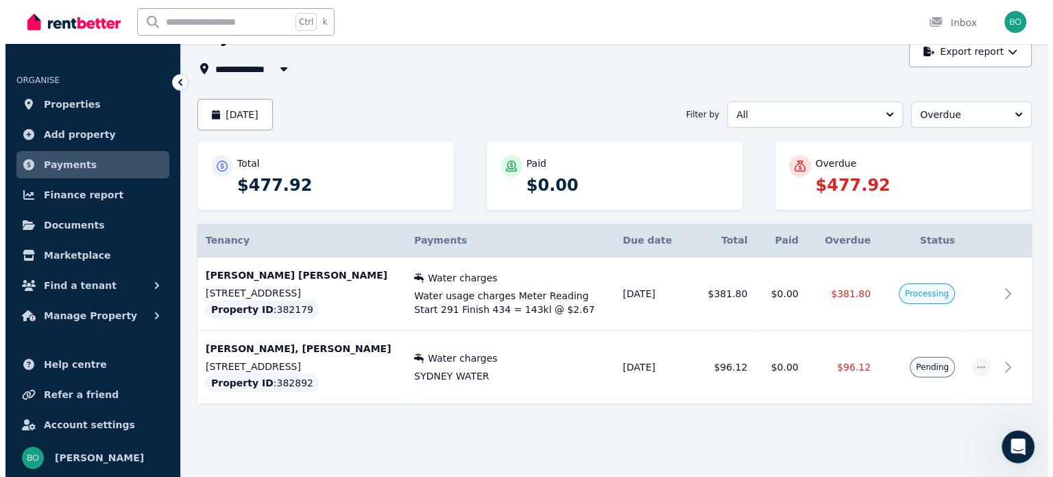
scroll to position [10, 0]
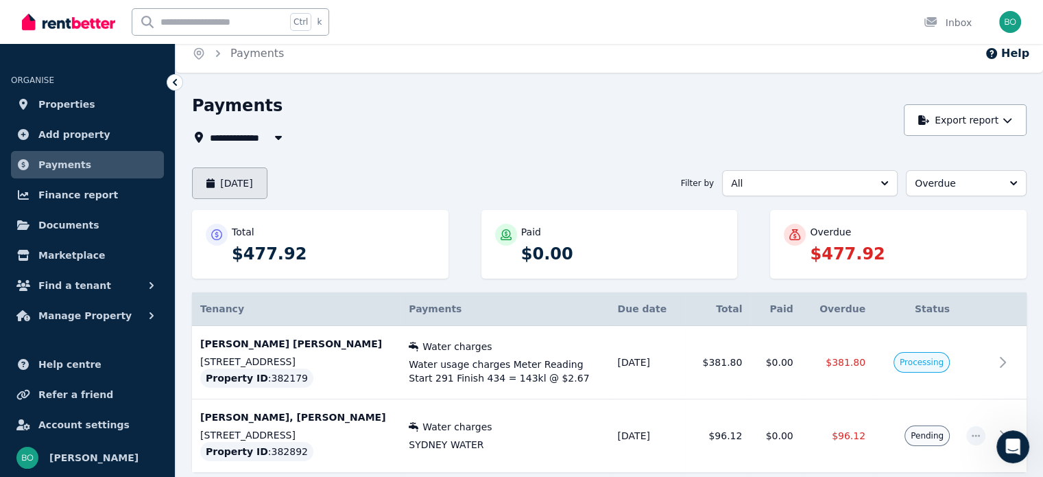
click at [248, 182] on button "August 2025" at bounding box center [229, 183] width 75 height 32
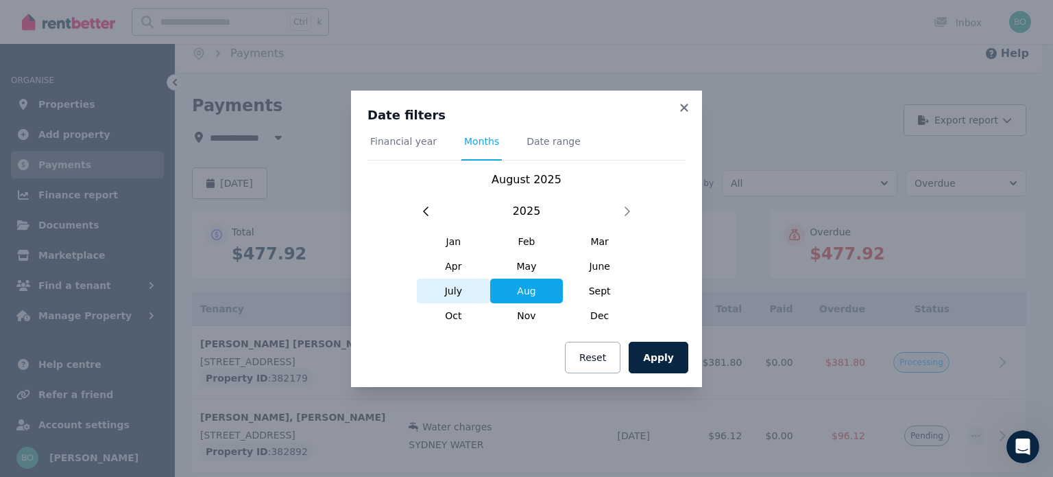
click at [461, 287] on span "July" at bounding box center [453, 290] width 73 height 25
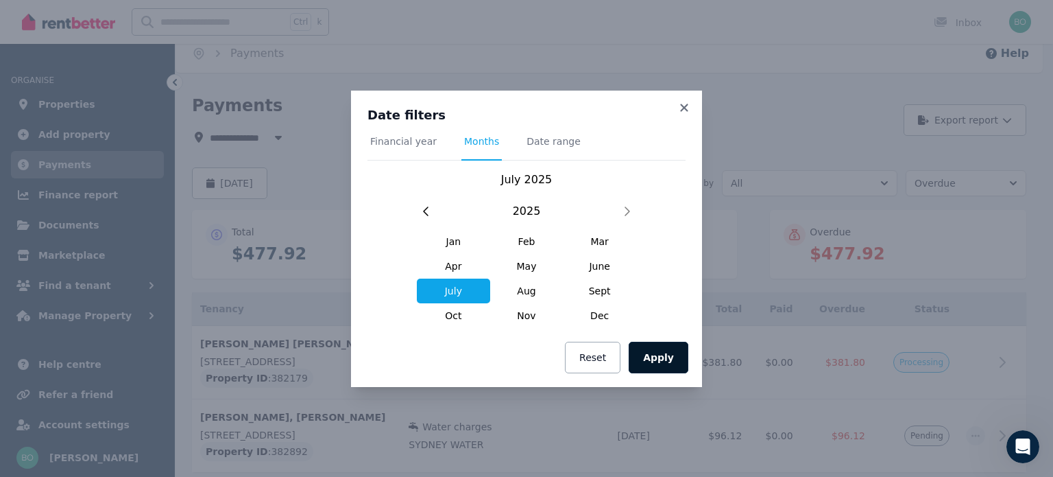
click at [675, 354] on button "Apply" at bounding box center [659, 357] width 60 height 32
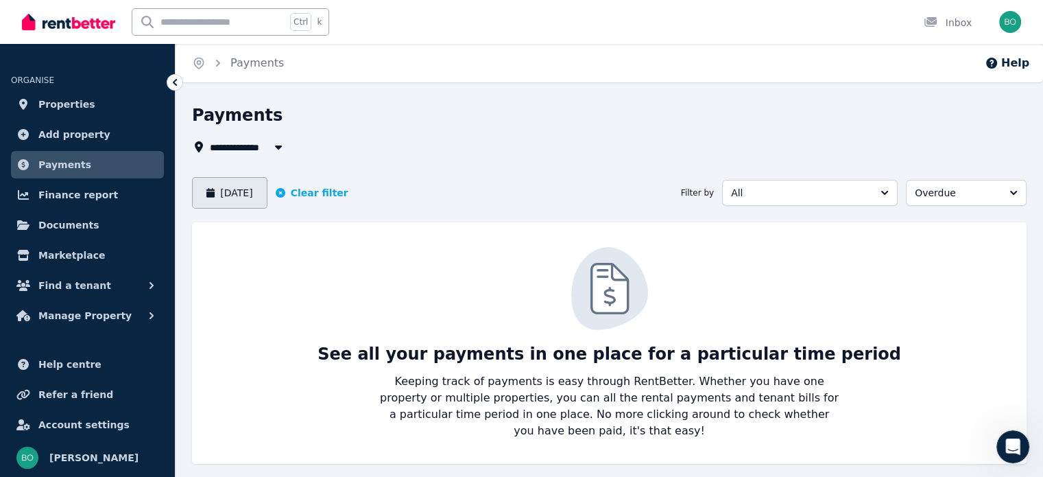
click at [233, 189] on button "July 2025" at bounding box center [229, 193] width 75 height 32
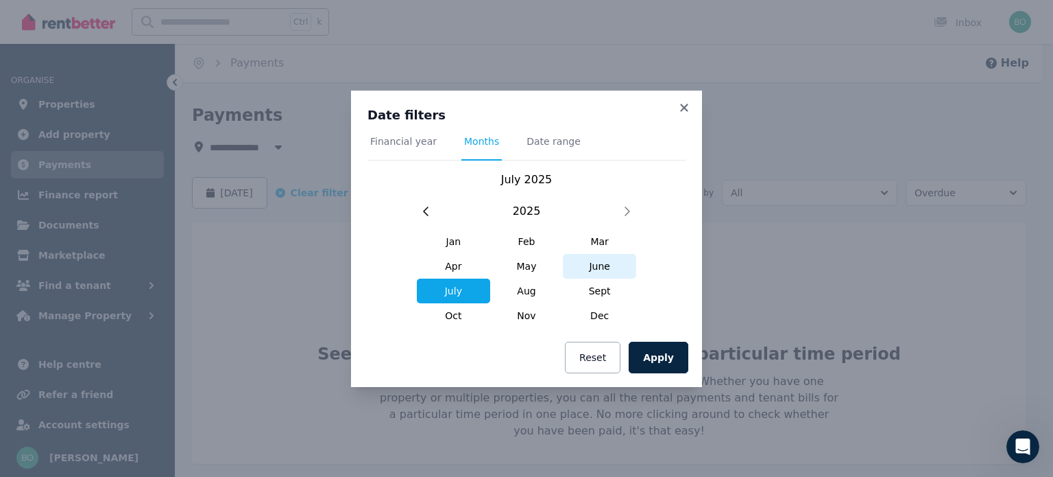
click at [593, 263] on span "June" at bounding box center [599, 266] width 73 height 25
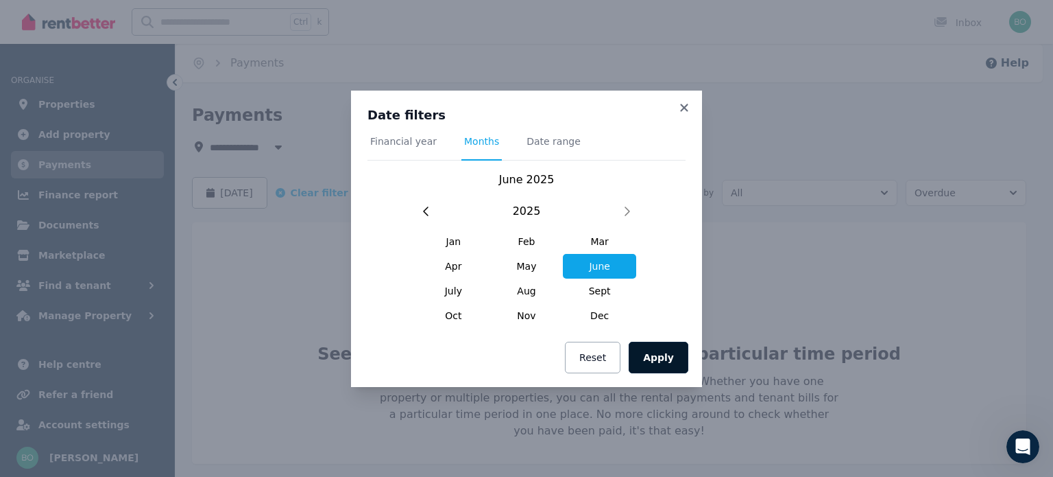
click at [650, 359] on button "Apply" at bounding box center [659, 357] width 60 height 32
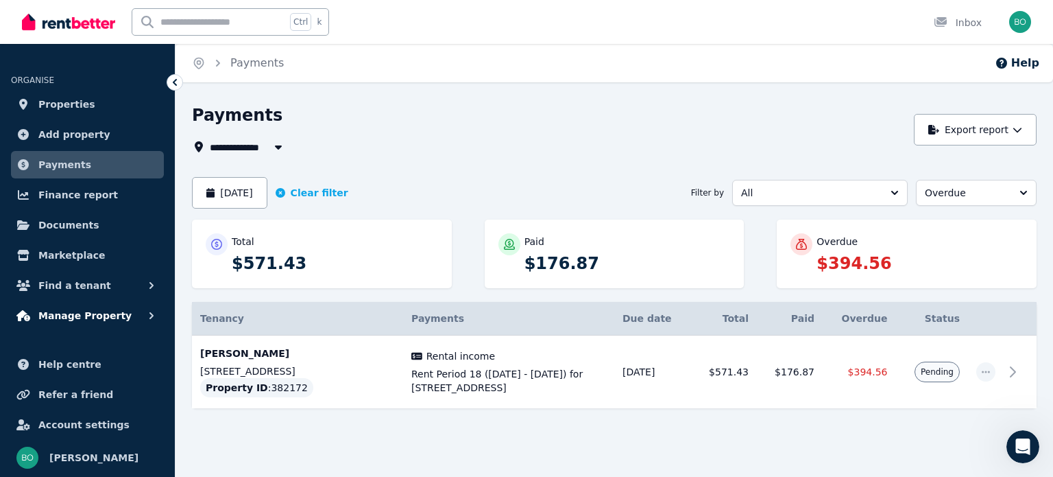
click at [84, 309] on span "Manage Property" at bounding box center [84, 315] width 93 height 16
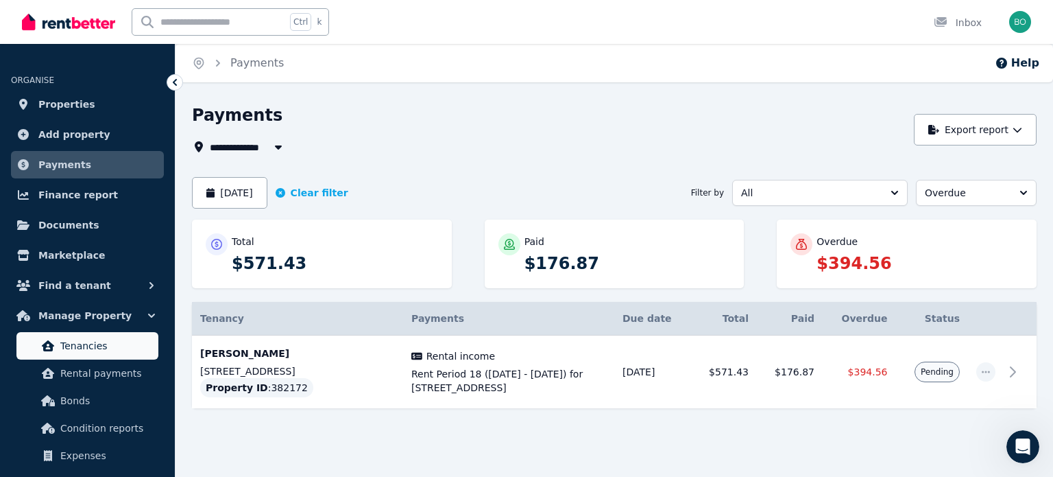
click at [84, 342] on span "Tenancies" at bounding box center [106, 345] width 93 height 16
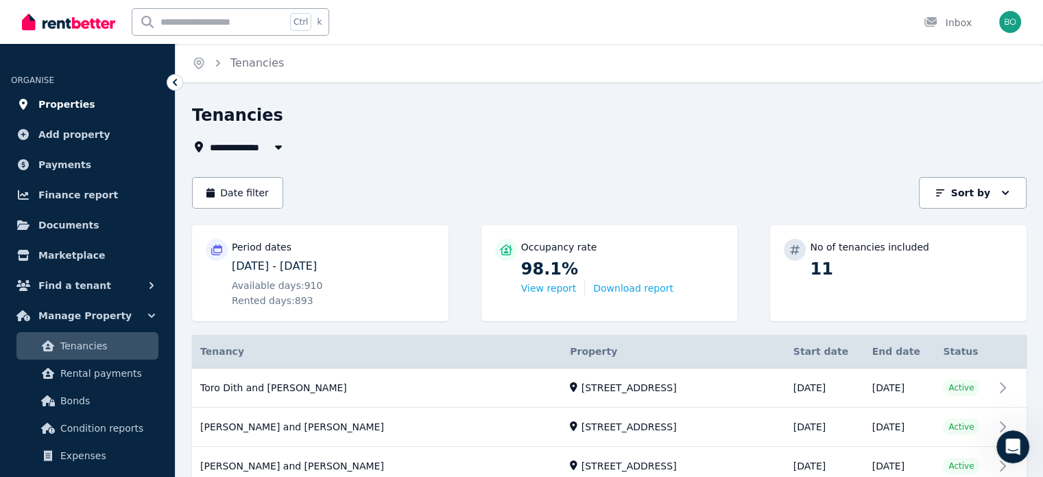
click at [106, 106] on link "Properties" at bounding box center [87, 104] width 153 height 27
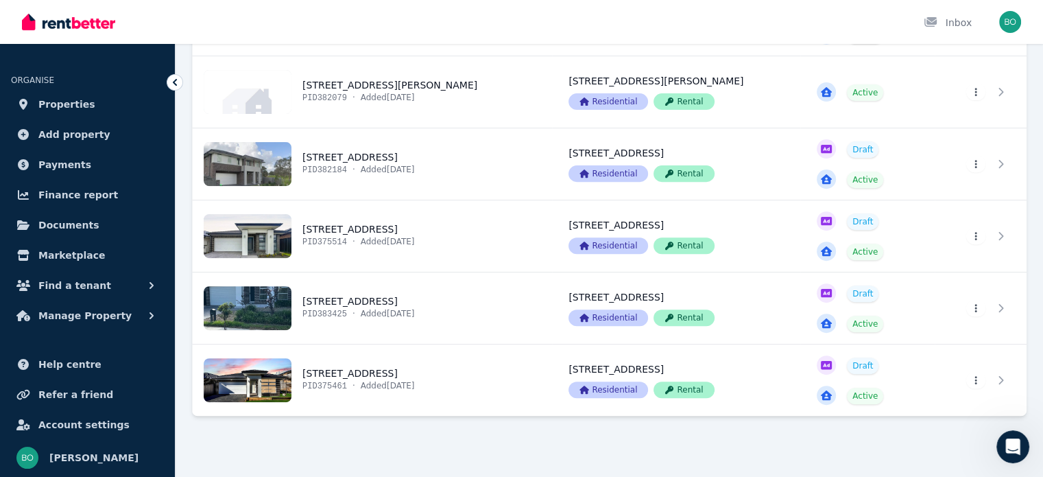
scroll to position [480, 0]
click at [383, 228] on link "View property details" at bounding box center [372, 235] width 359 height 71
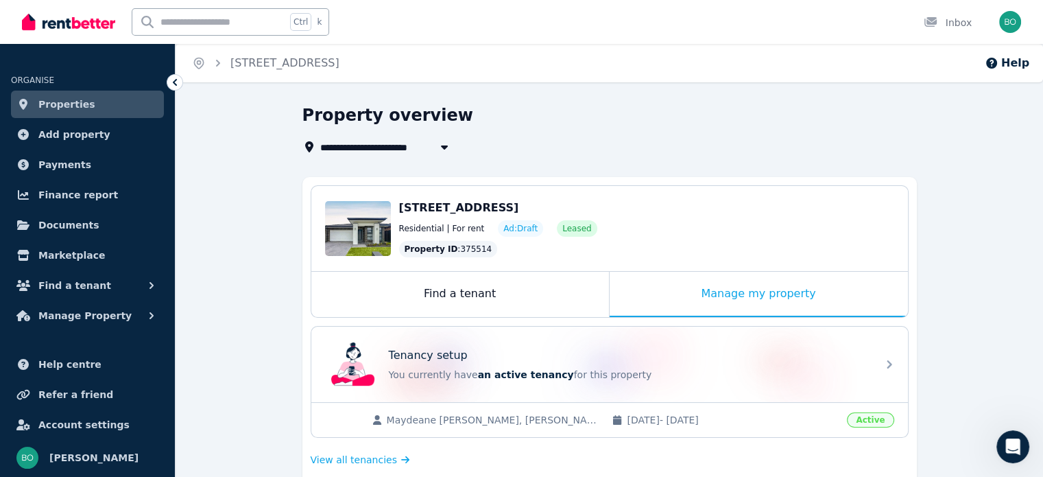
click at [80, 112] on span "Properties" at bounding box center [66, 104] width 57 height 16
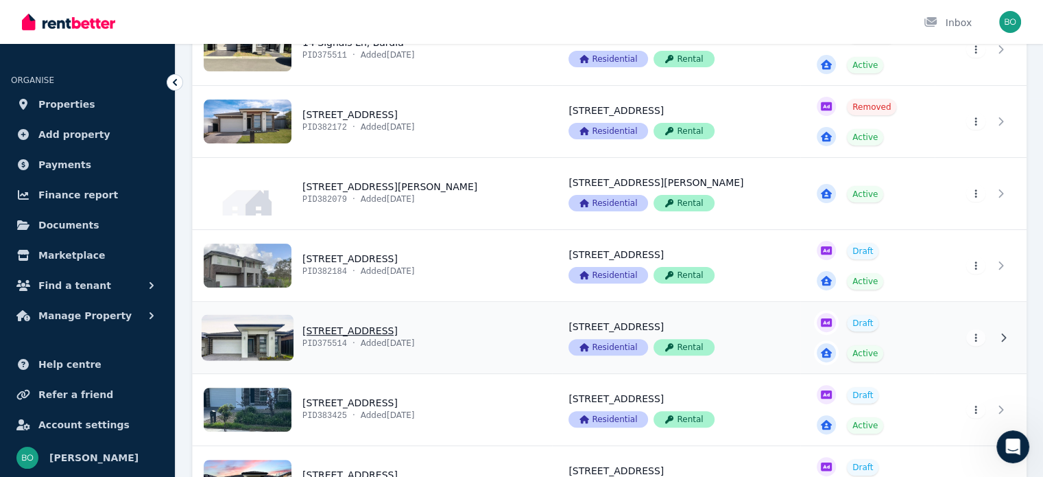
scroll to position [411, 0]
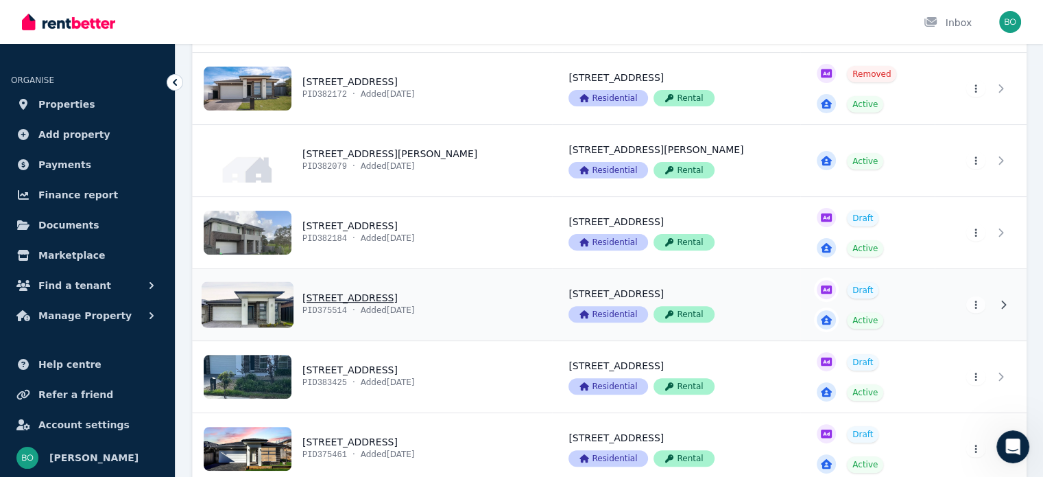
click at [344, 296] on link "View property details" at bounding box center [372, 304] width 359 height 71
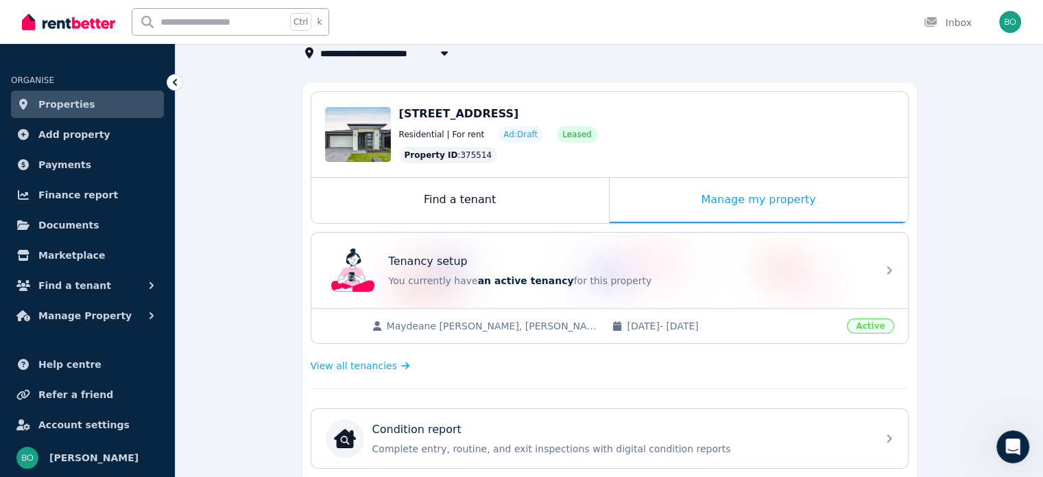
scroll to position [69, 0]
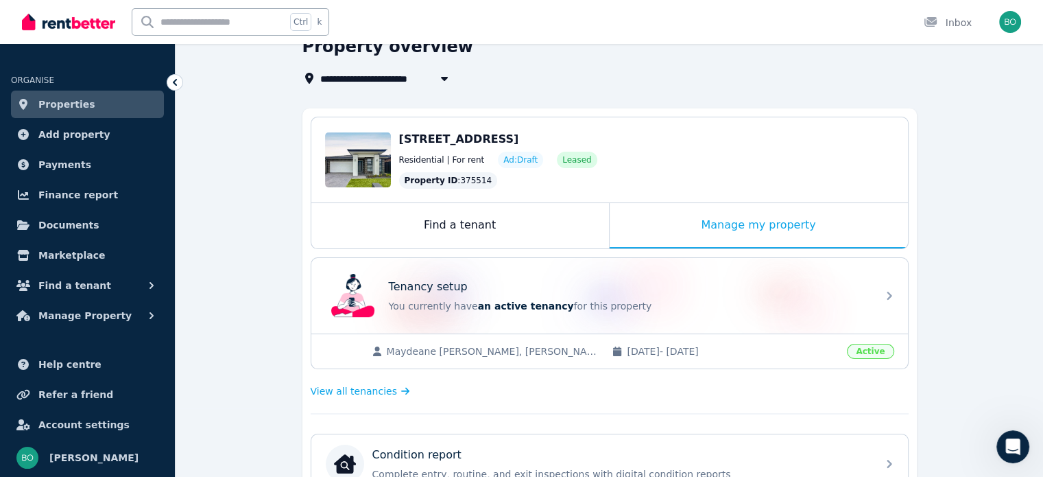
click at [550, 350] on span "Maydeane T.G. Tauiliili, Spencer William Schuster" at bounding box center [493, 351] width 212 height 14
click at [434, 353] on span "Maydeane T.G. Tauiliili, Spencer William Schuster" at bounding box center [493, 351] width 212 height 14
click at [91, 311] on span "Manage Property" at bounding box center [84, 315] width 93 height 16
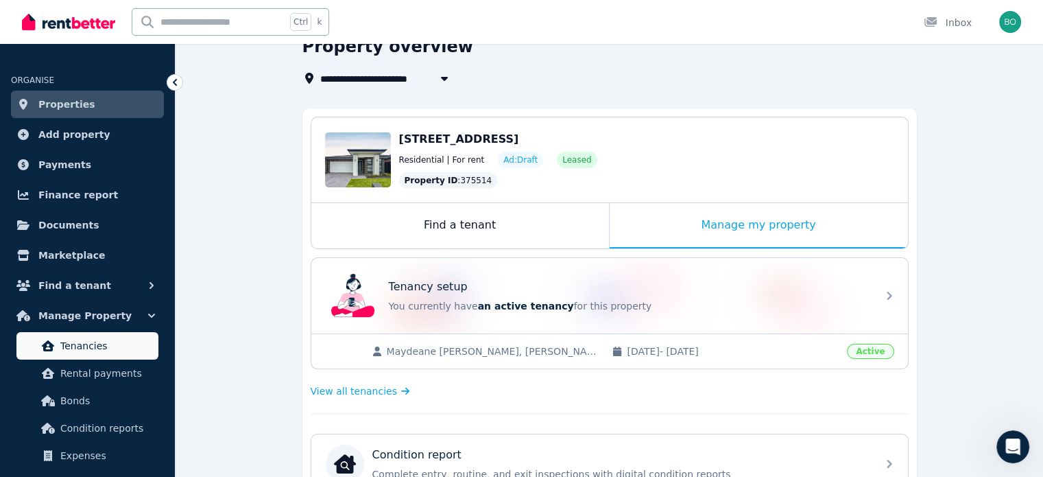
click at [98, 344] on span "Tenancies" at bounding box center [106, 345] width 93 height 16
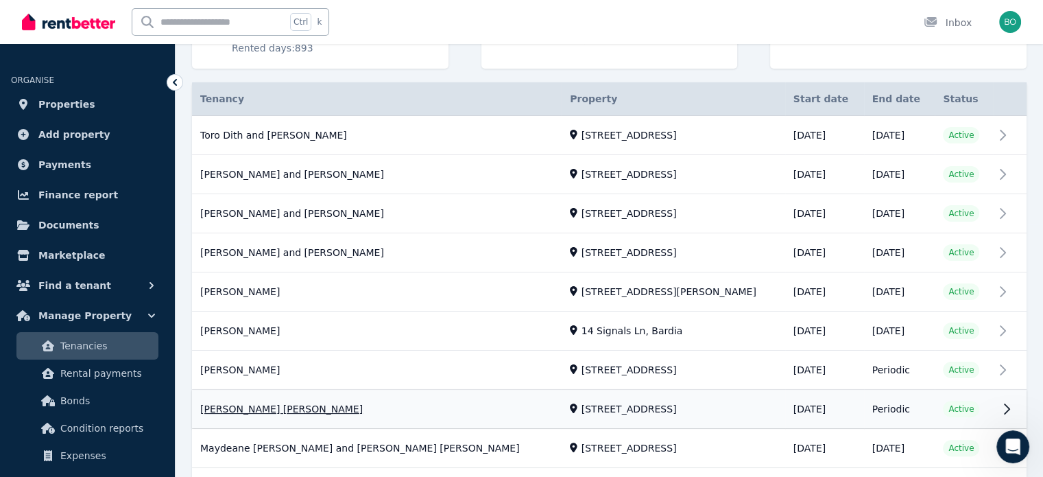
scroll to position [368, 0]
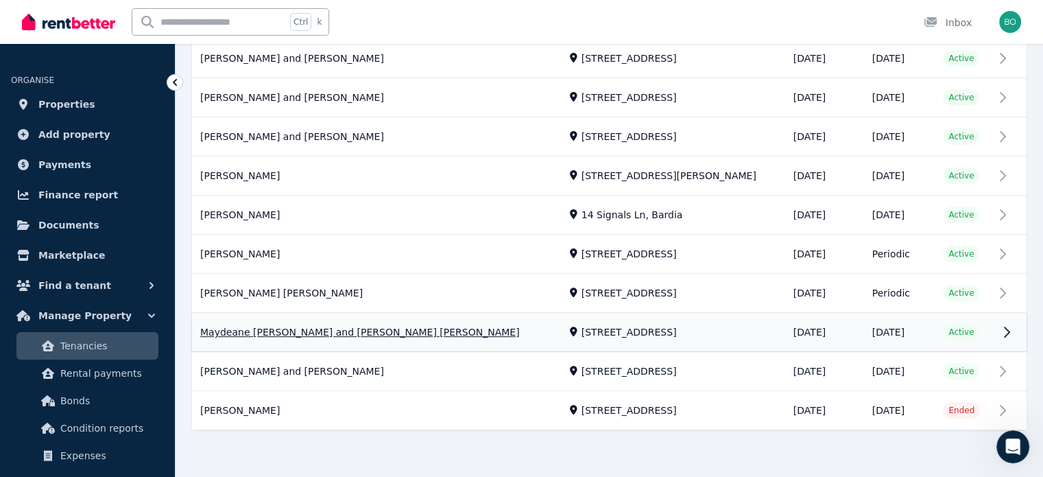
click at [290, 327] on link "View property details" at bounding box center [609, 332] width 834 height 38
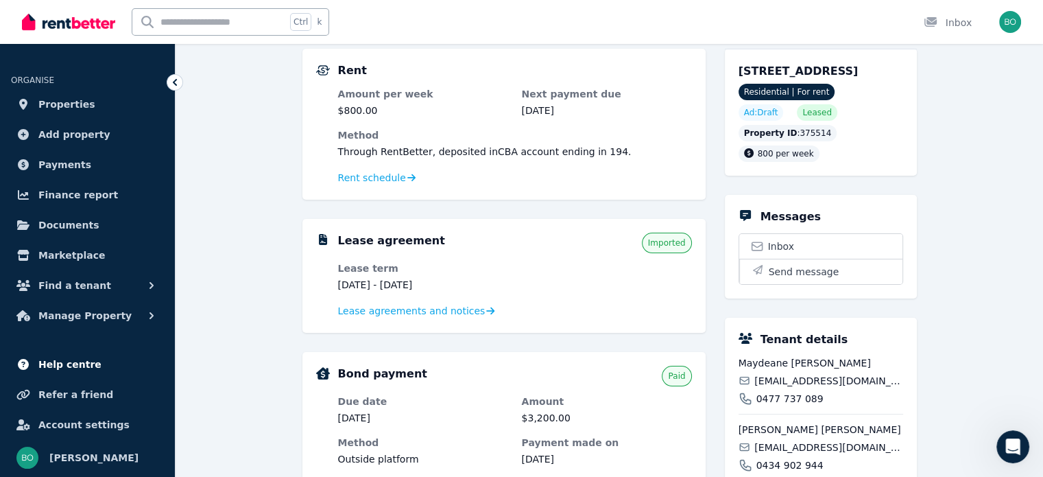
scroll to position [137, 0]
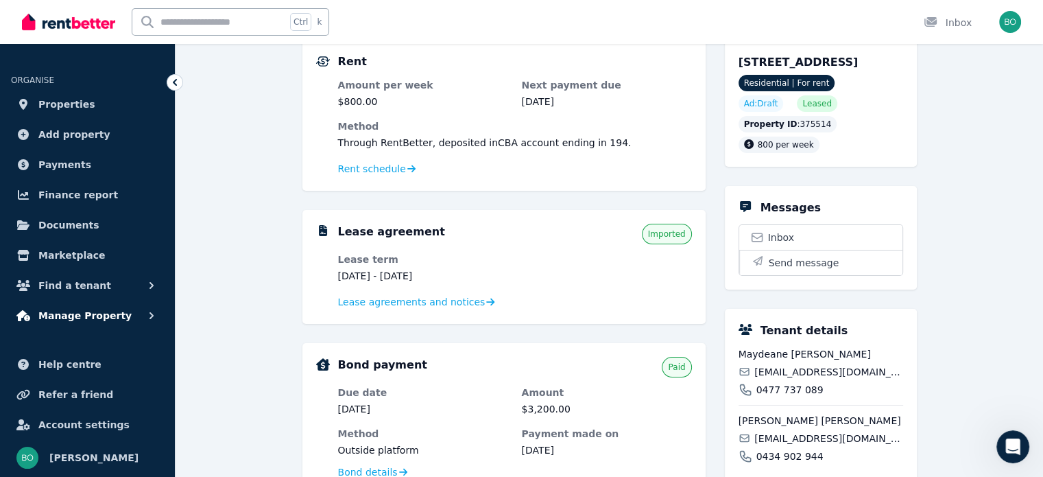
click at [96, 313] on span "Manage Property" at bounding box center [84, 315] width 93 height 16
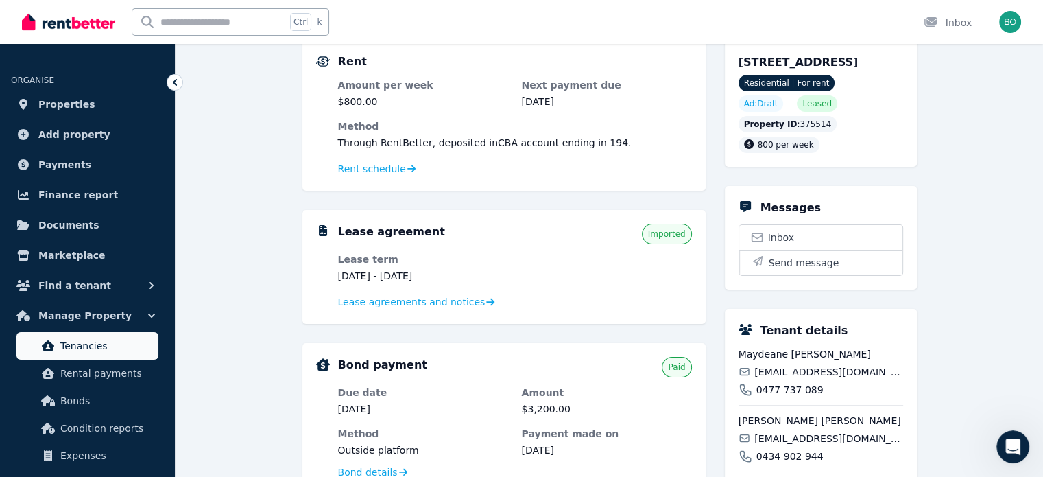
click at [96, 344] on span "Tenancies" at bounding box center [106, 345] width 93 height 16
